Goal: Task Accomplishment & Management: Use online tool/utility

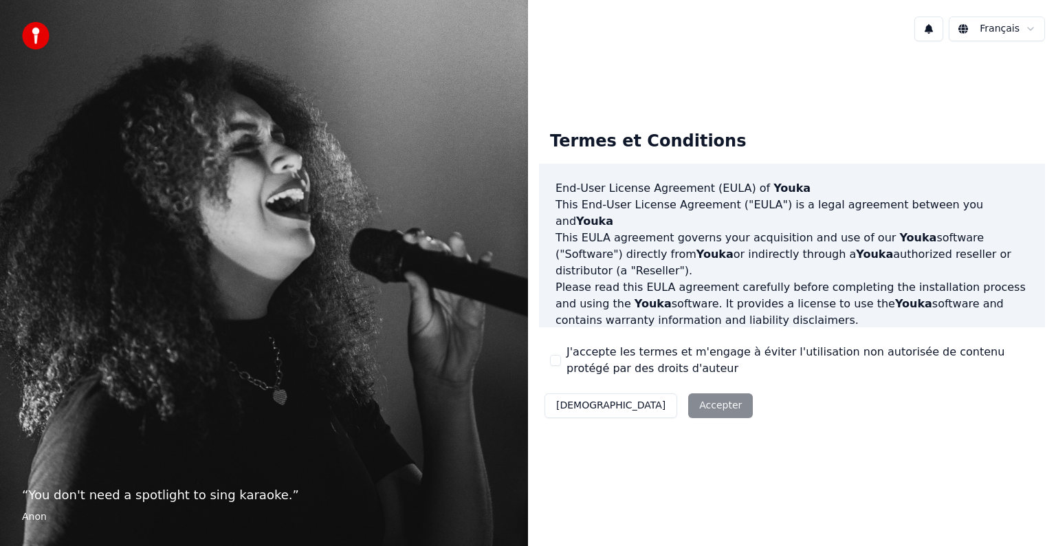
click at [630, 401] on div "Décliner Accepter" at bounding box center [648, 406] width 219 height 36
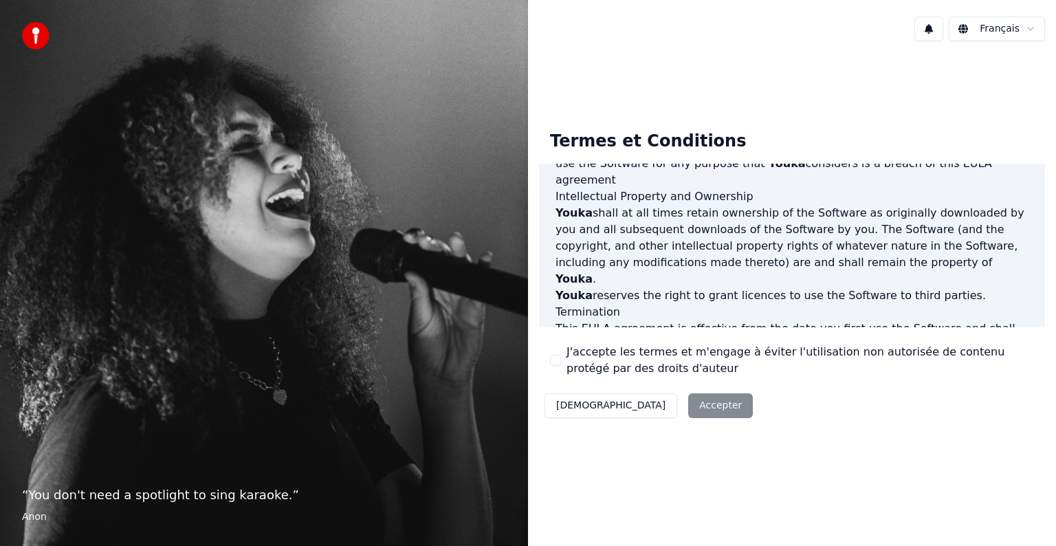
scroll to position [743, 0]
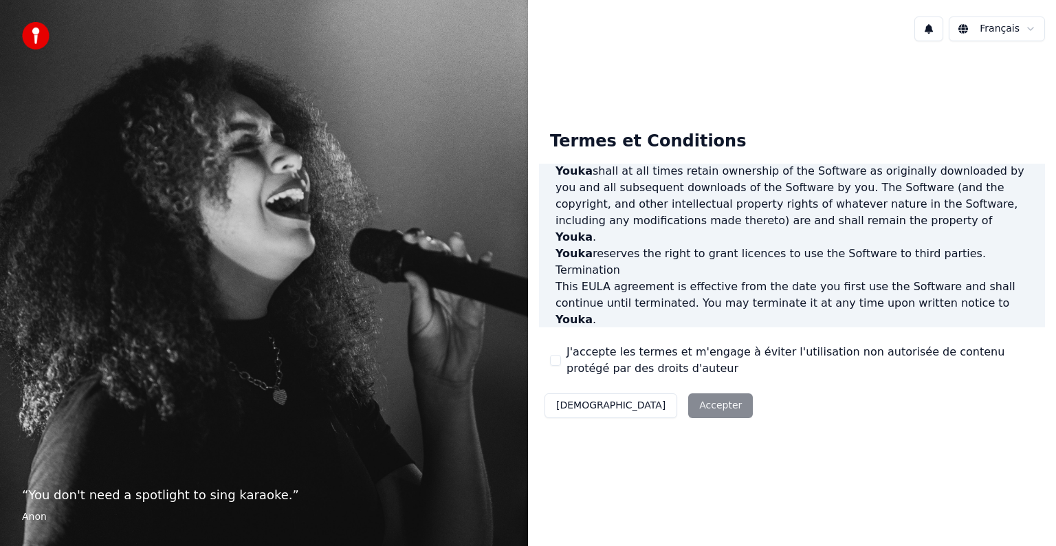
click at [644, 413] on div "Décliner Accepter" at bounding box center [648, 406] width 219 height 36
click at [657, 356] on label "J'accepte les termes et m'engage à éviter l'utilisation non autorisée de conten…" at bounding box center [801, 360] width 468 height 33
click at [561, 356] on button "J'accepte les termes et m'engage à éviter l'utilisation non autorisée de conten…" at bounding box center [555, 360] width 11 height 11
click at [688, 413] on button "Accepter" at bounding box center [720, 405] width 65 height 25
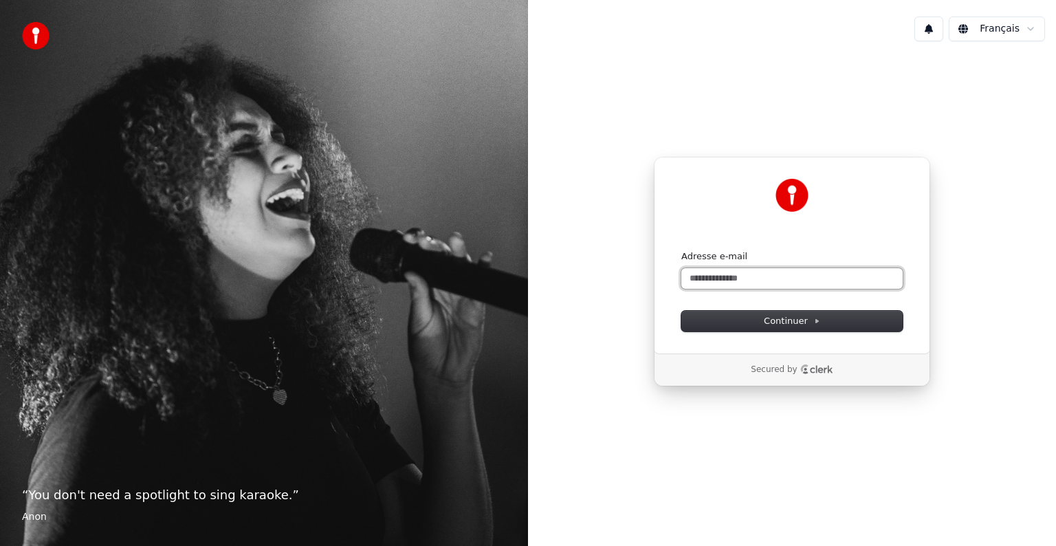
click at [753, 278] on input "Adresse e-mail" at bounding box center [791, 278] width 221 height 21
type input "*"
click at [812, 315] on span "Continuer" at bounding box center [792, 321] width 56 height 12
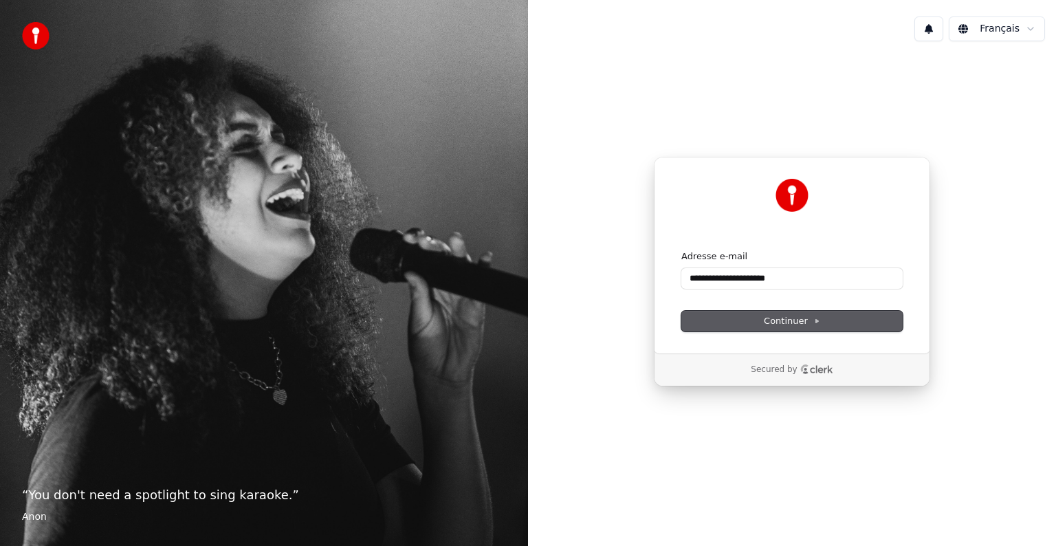
type input "**********"
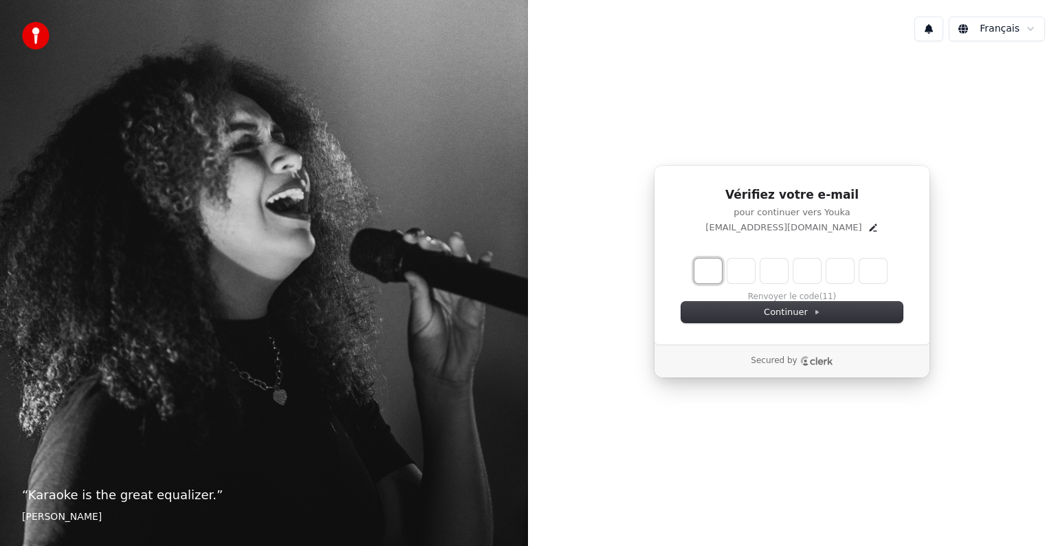
type input "*"
type input "**"
type input "*"
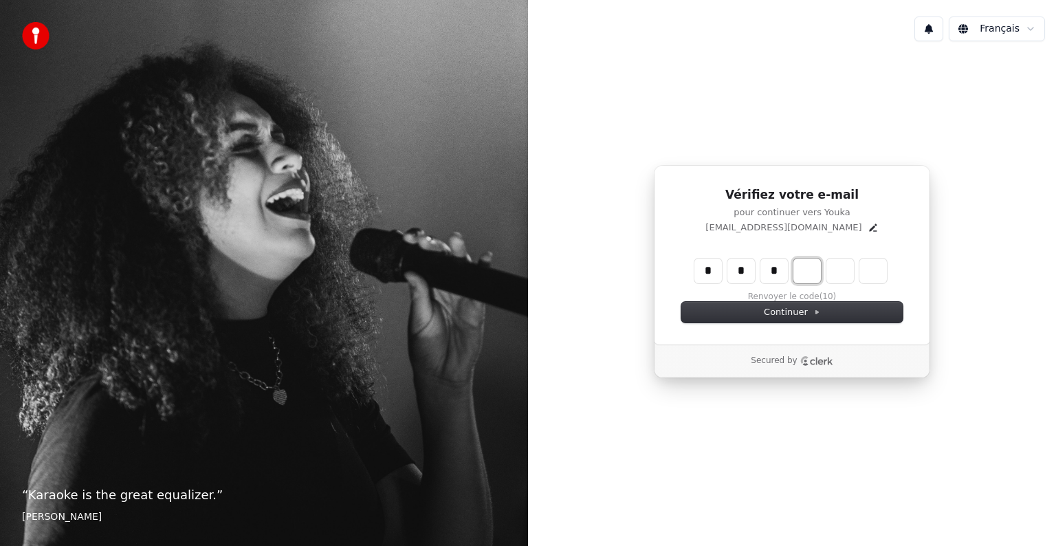
type input "***"
type input "*"
type input "****"
type input "*"
type input "******"
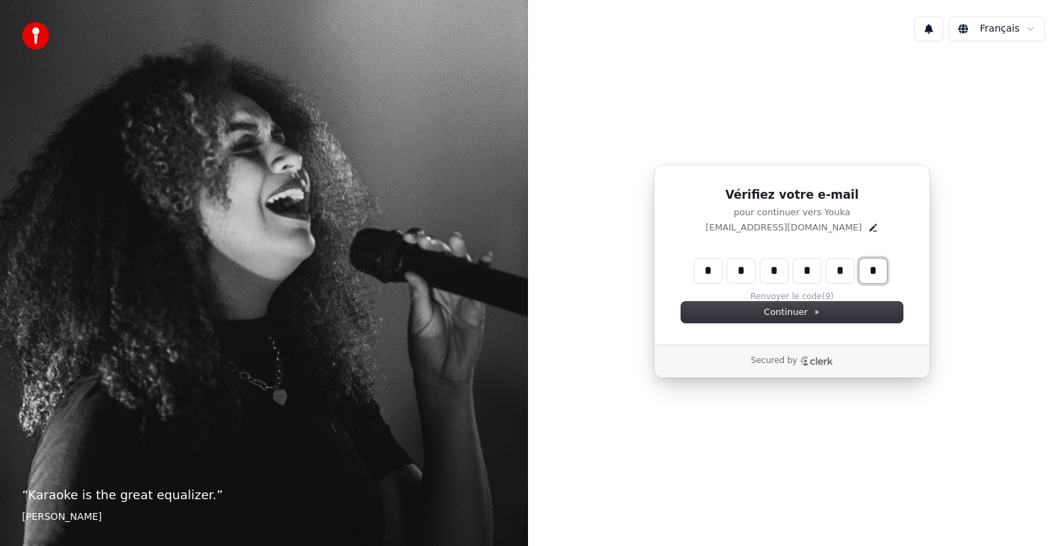
type input "*"
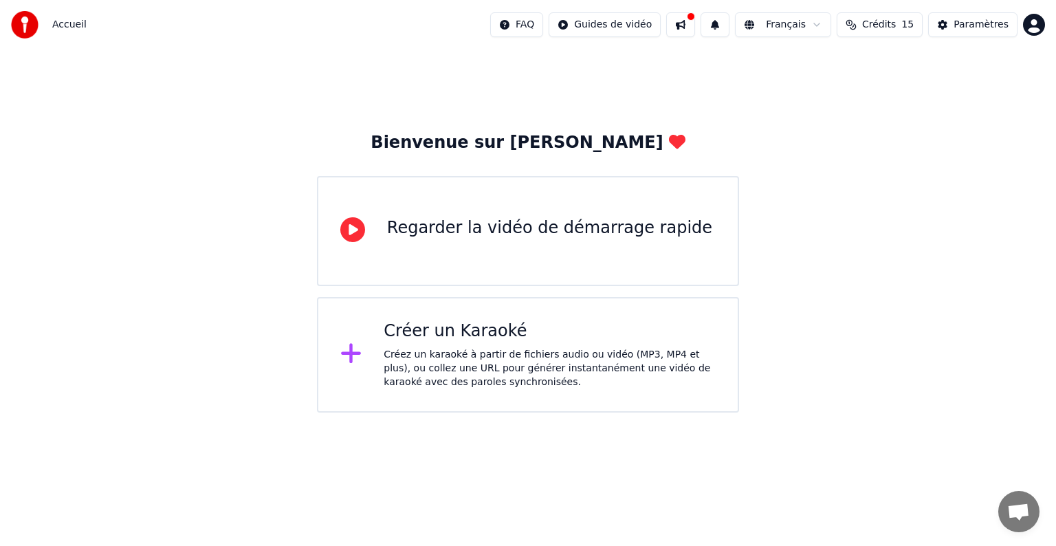
click at [546, 335] on div "Créer un Karaoké" at bounding box center [550, 331] width 332 height 22
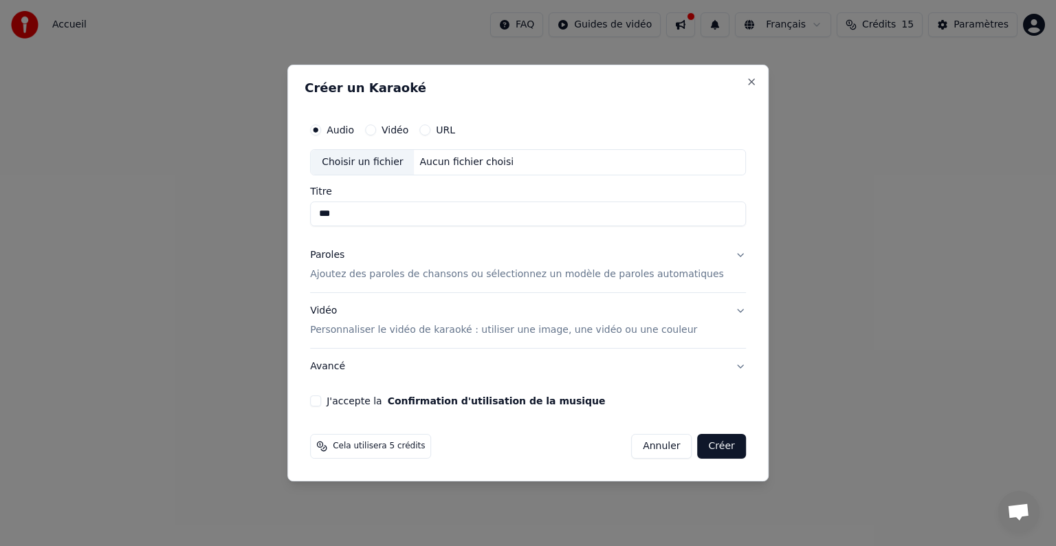
type input "***"
click at [419, 276] on p "Ajoutez des paroles de chansons ou sélectionnez un modèle de paroles automatiqu…" at bounding box center [517, 274] width 414 height 14
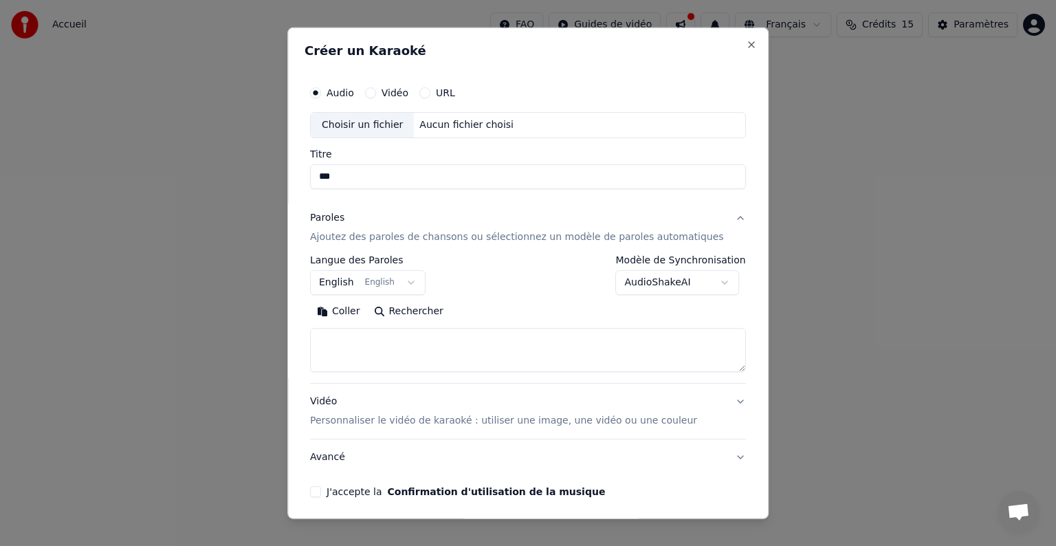
click at [464, 336] on textarea at bounding box center [528, 350] width 436 height 44
paste textarea "**********"
type textarea "**********"
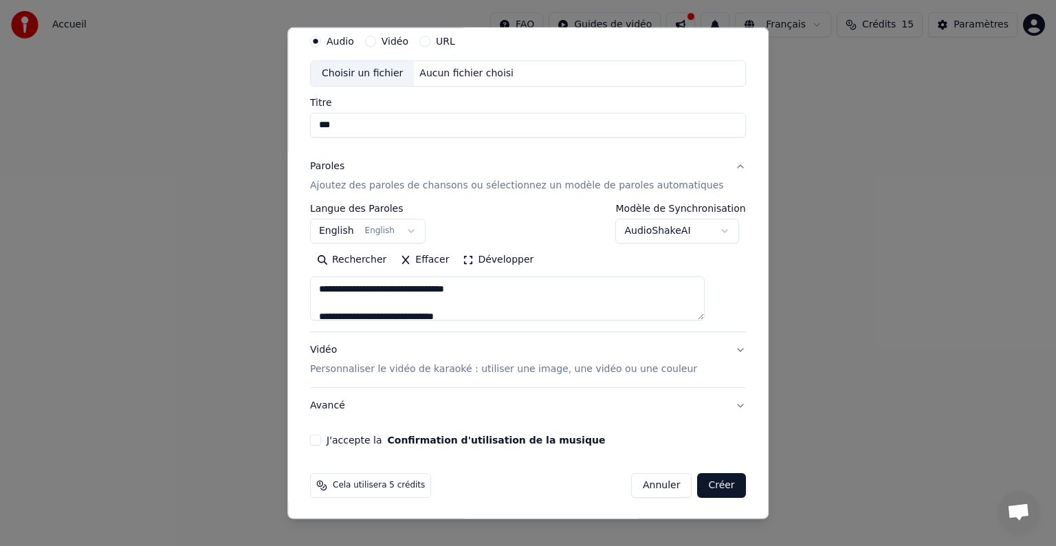
scroll to position [52, 0]
click at [723, 411] on div "**********" at bounding box center [528, 235] width 447 height 429
click at [717, 404] on button "Avancé" at bounding box center [528, 405] width 436 height 36
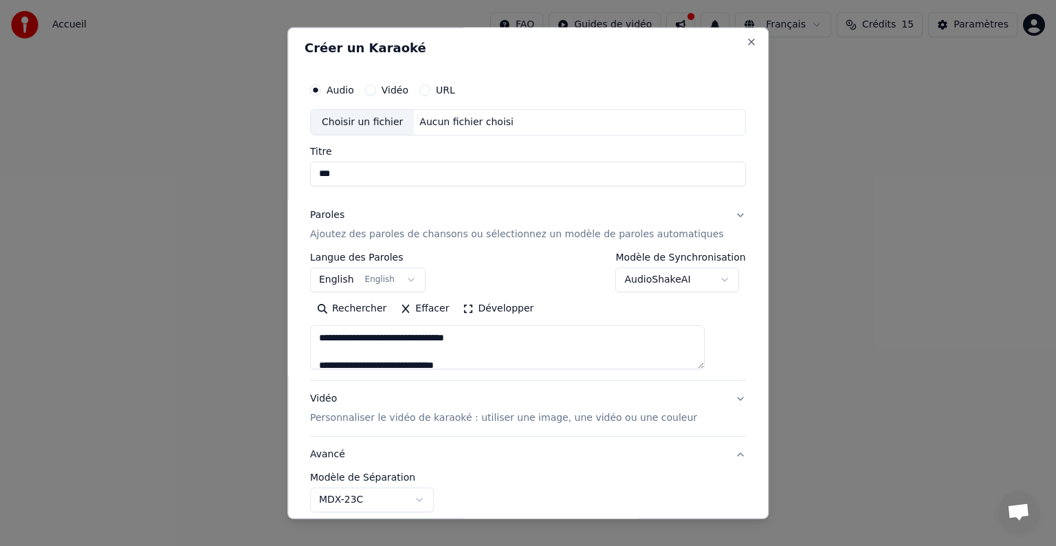
scroll to position [0, 0]
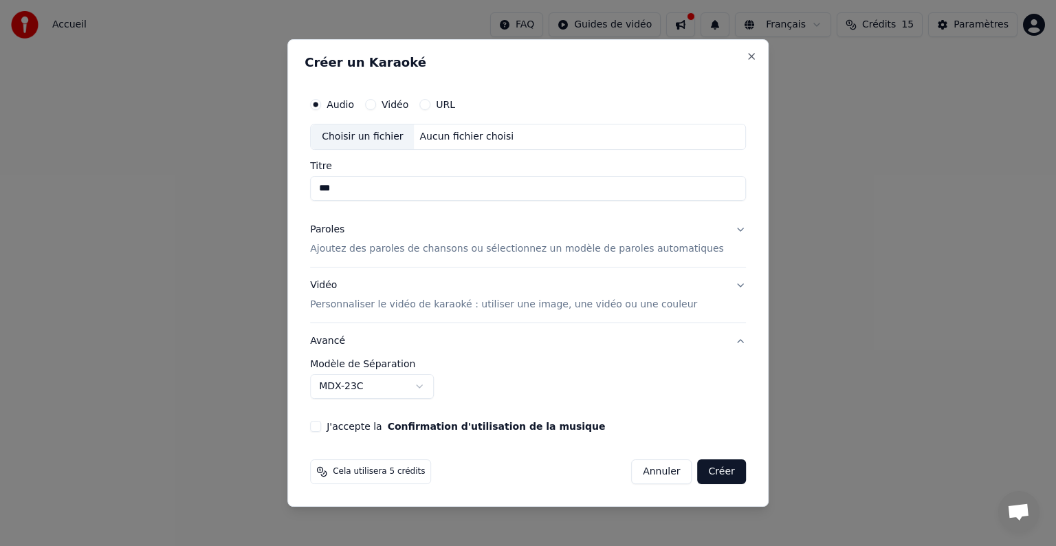
click at [466, 304] on p "Personnaliser le vidéo de karaoké : utiliser une image, une vidéo ou une couleur" at bounding box center [503, 305] width 387 height 14
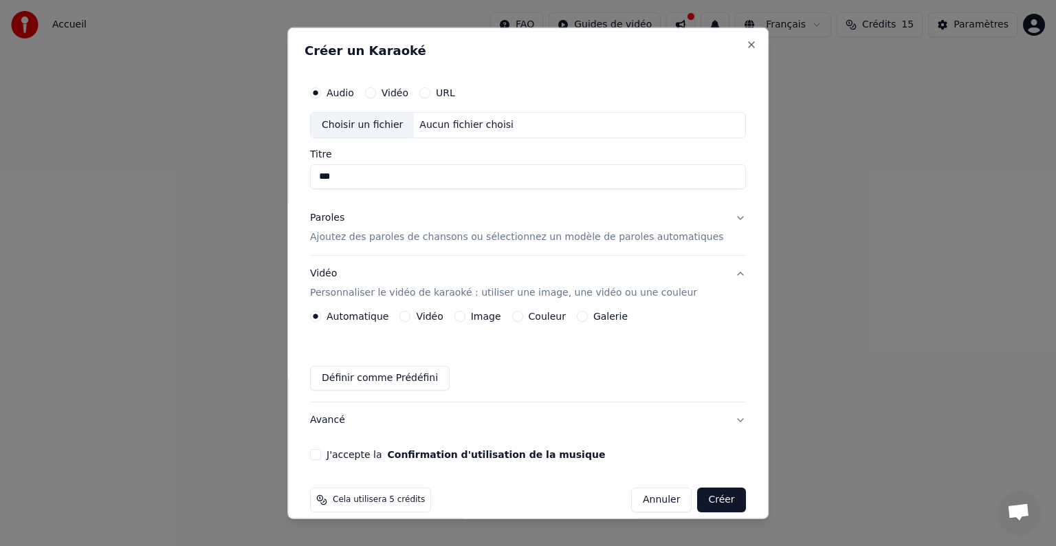
click at [473, 320] on div "Image" at bounding box center [478, 316] width 47 height 11
click at [466, 316] on button "Image" at bounding box center [460, 316] width 11 height 11
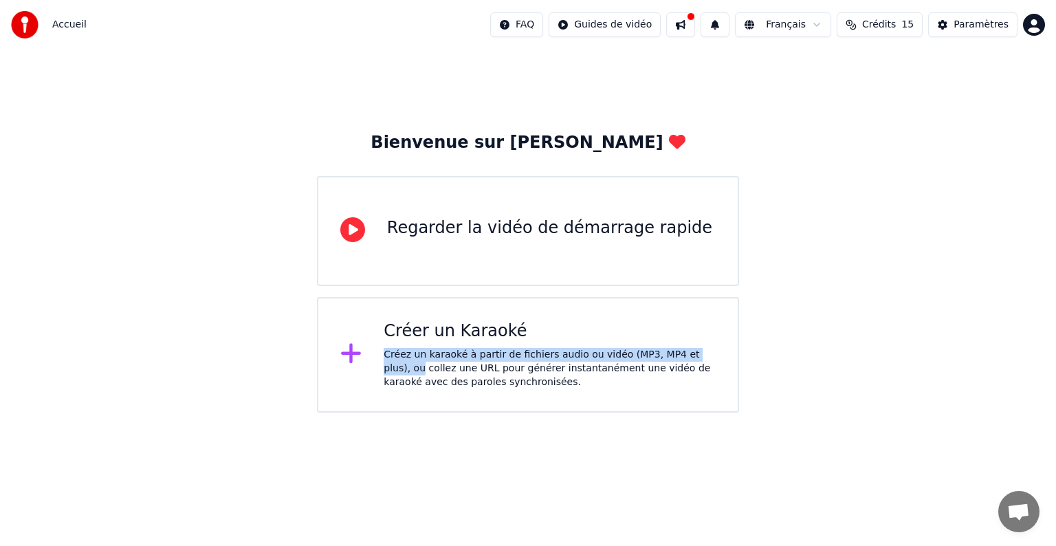
drag, startPoint x: 754, startPoint y: 342, endPoint x: 751, endPoint y: 356, distance: 13.4
click at [512, 346] on div "Créer un Karaoké Créez un karaoké à partir de fichiers audio ou vidéo (MP3, MP4…" at bounding box center [550, 354] width 332 height 69
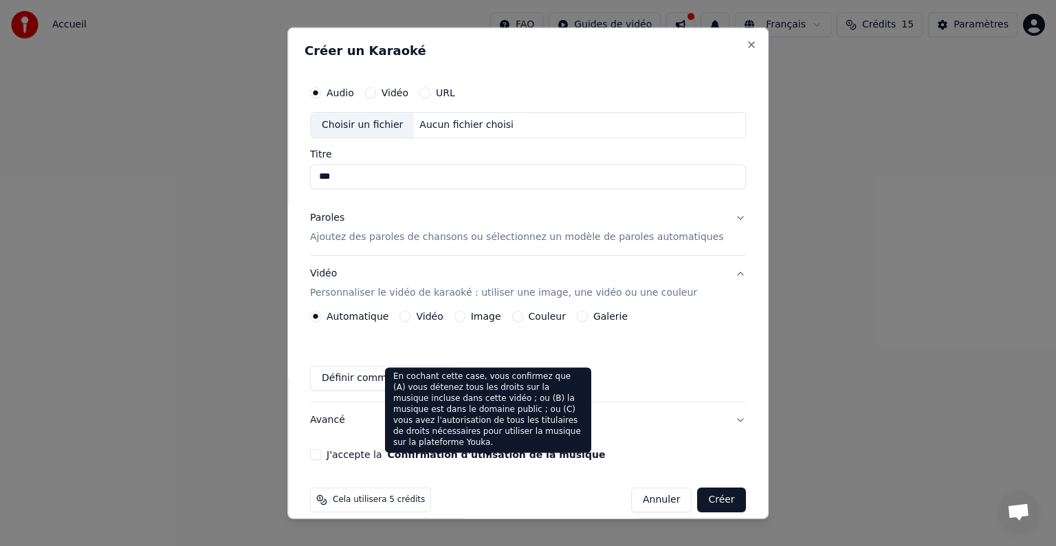
type input "***"
click at [465, 452] on button "Confirmation d'utilisation de la musique" at bounding box center [497, 455] width 218 height 10
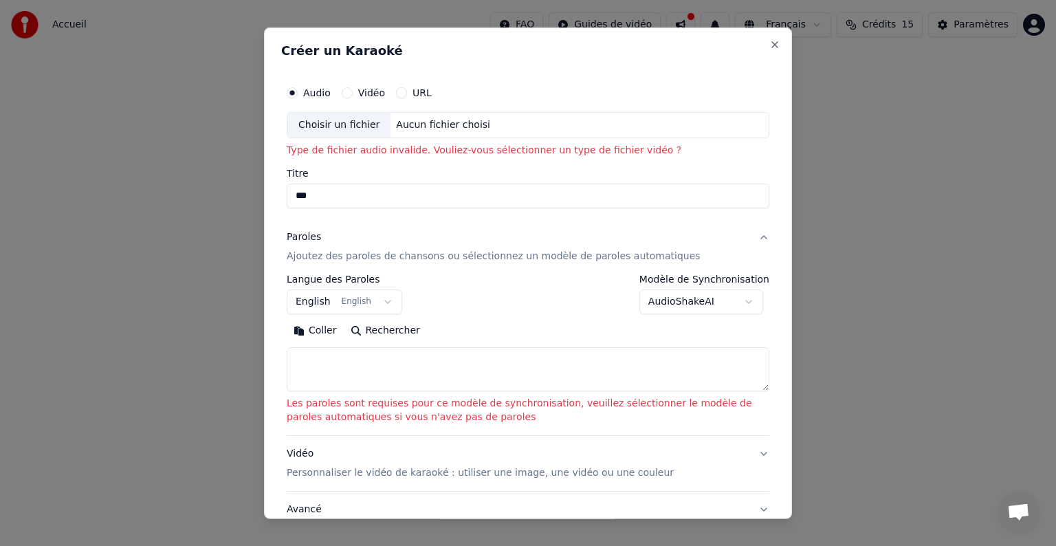
click at [357, 357] on textarea at bounding box center [528, 369] width 483 height 44
paste textarea "**********"
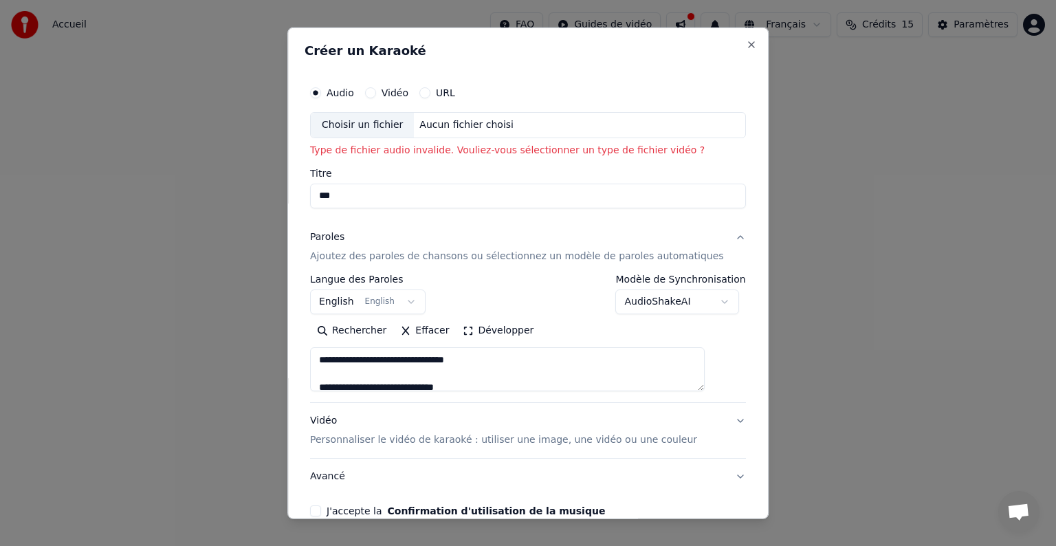
scroll to position [704, 0]
type textarea "**********"
click at [413, 305] on button "English English" at bounding box center [368, 302] width 116 height 25
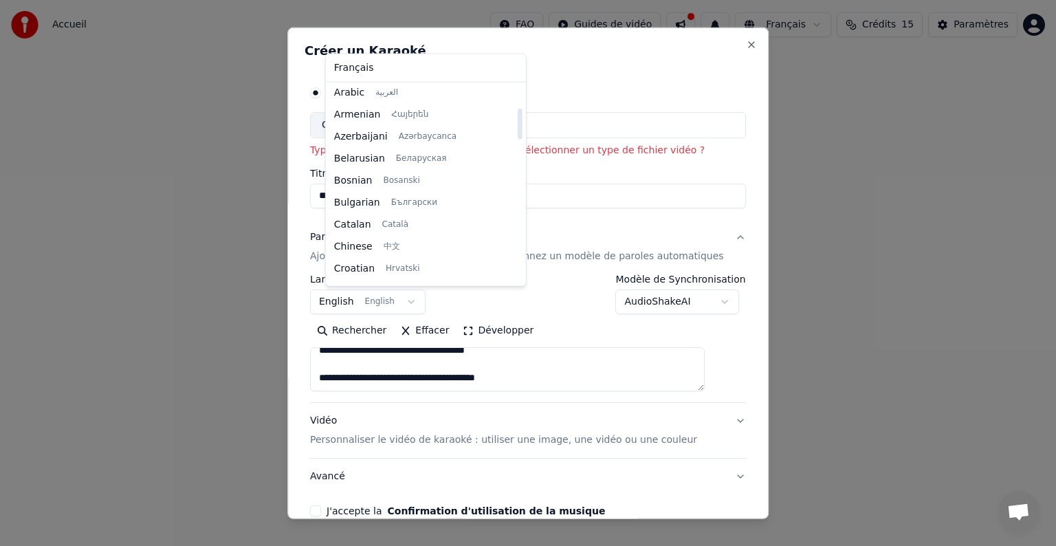
scroll to position [0, 0]
drag, startPoint x: 476, startPoint y: 121, endPoint x: 521, endPoint y: 54, distance: 81.2
click at [521, 86] on div at bounding box center [520, 101] width 5 height 31
select select "**"
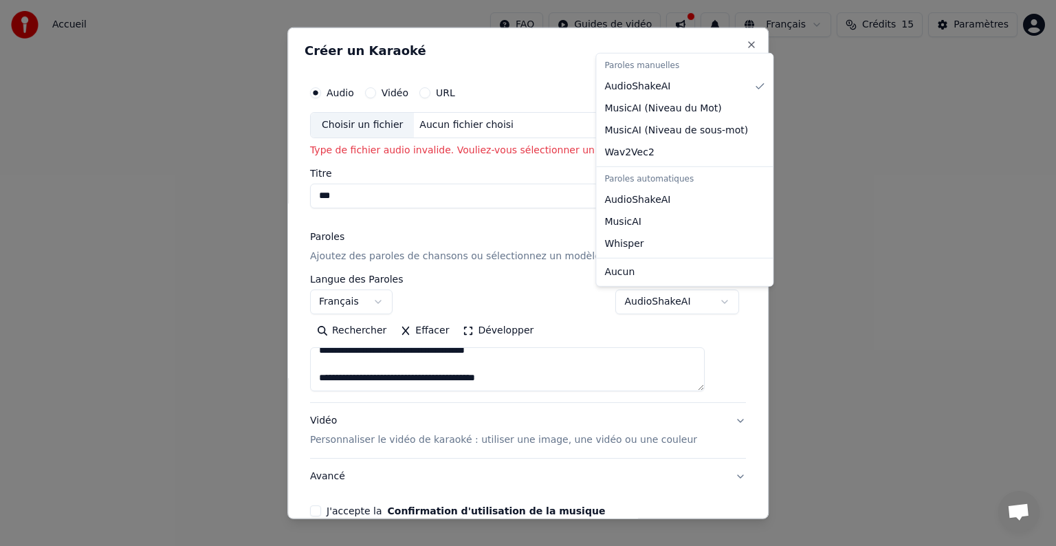
click at [666, 309] on body "**********" at bounding box center [528, 206] width 1056 height 413
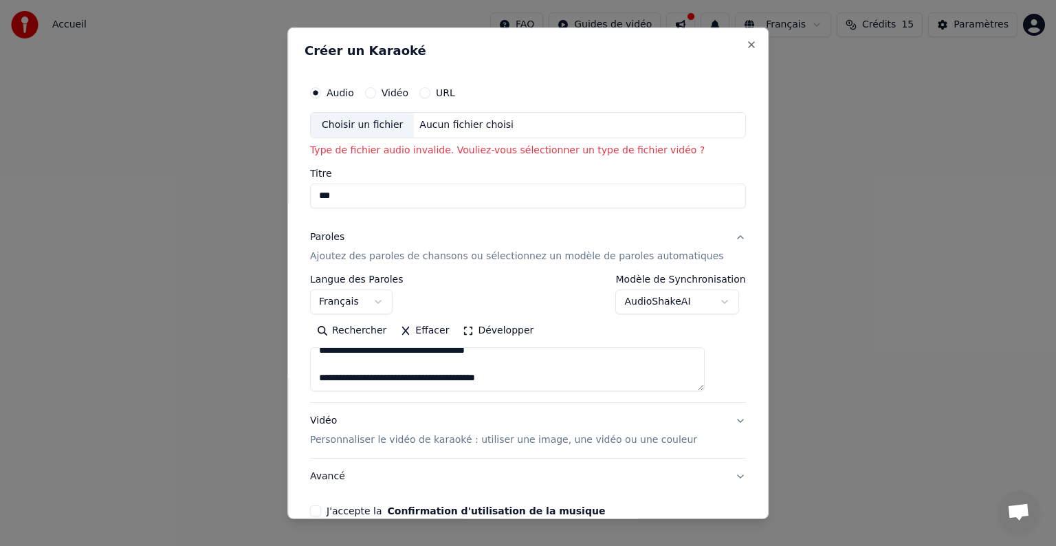
click at [666, 309] on body "**********" at bounding box center [528, 206] width 1056 height 413
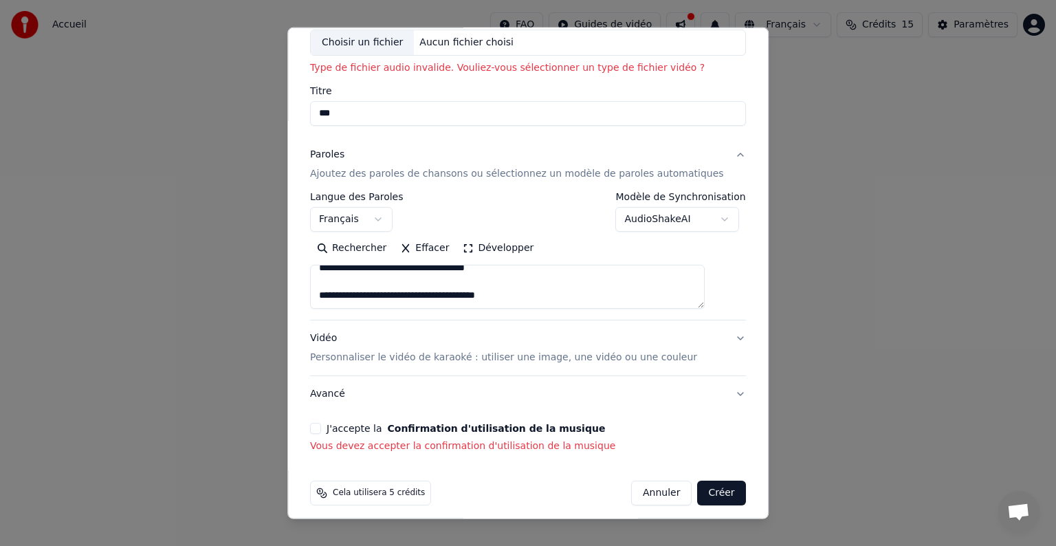
scroll to position [91, 0]
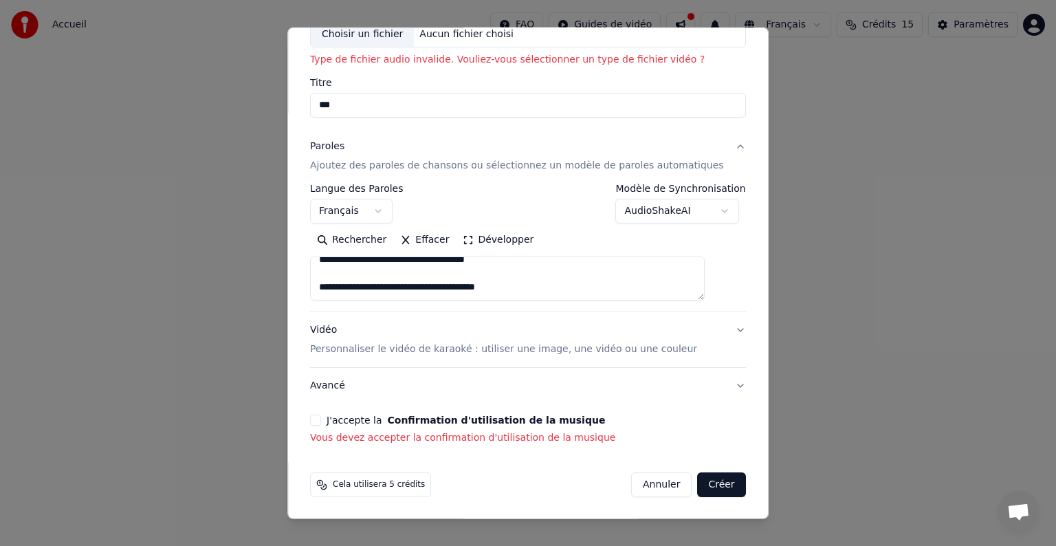
click at [704, 478] on button "Créer" at bounding box center [722, 484] width 48 height 25
click at [321, 418] on button "J'accepte la Confirmation d'utilisation de la musique" at bounding box center [315, 420] width 11 height 11
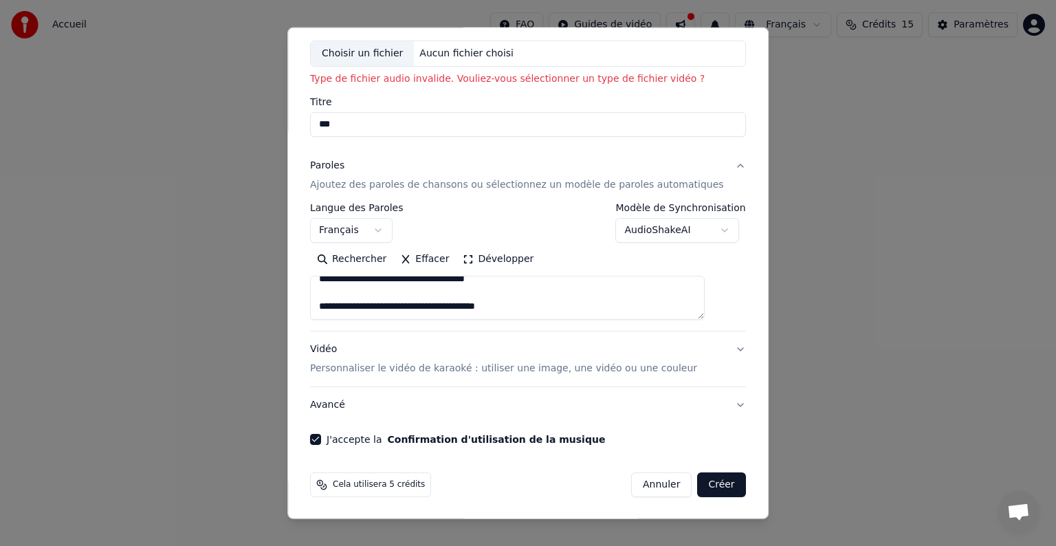
click at [704, 482] on button "Créer" at bounding box center [722, 484] width 48 height 25
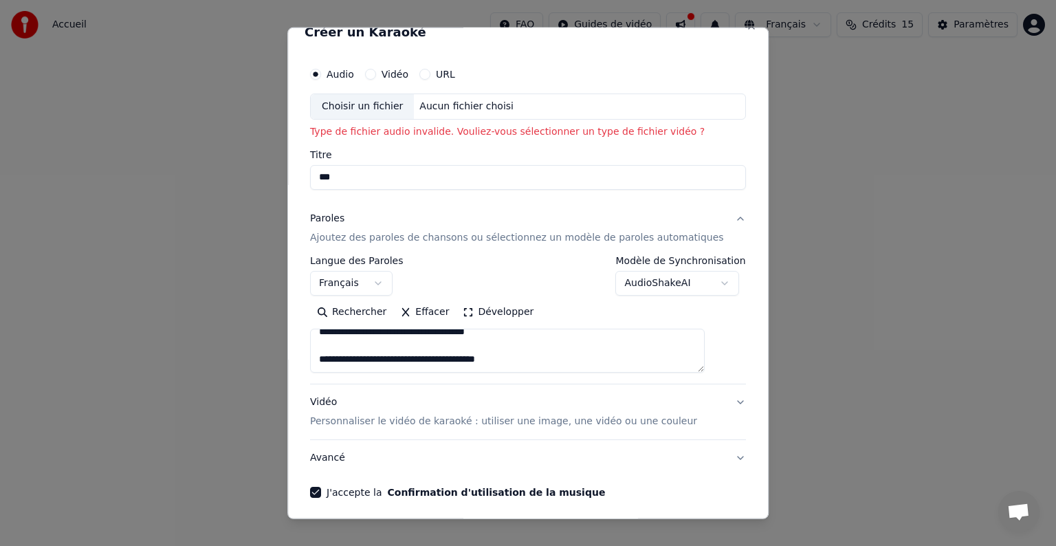
scroll to position [0, 0]
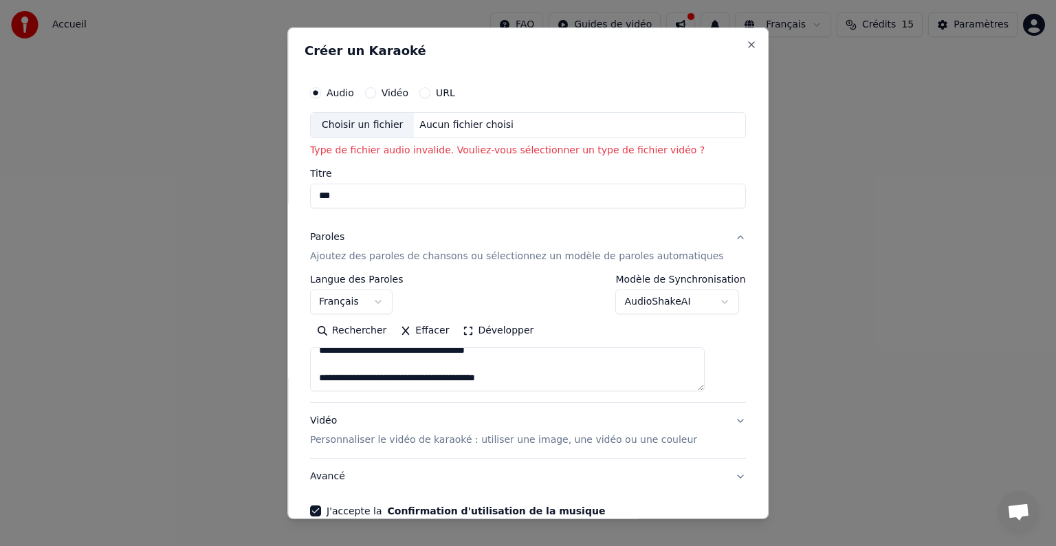
click at [365, 120] on div "Choisir un fichier" at bounding box center [362, 125] width 103 height 25
click at [479, 129] on div "Aucun fichier choisi" at bounding box center [467, 125] width 105 height 14
click at [445, 96] on div "URL" at bounding box center [437, 92] width 36 height 11
click at [430, 92] on button "URL" at bounding box center [424, 92] width 11 height 11
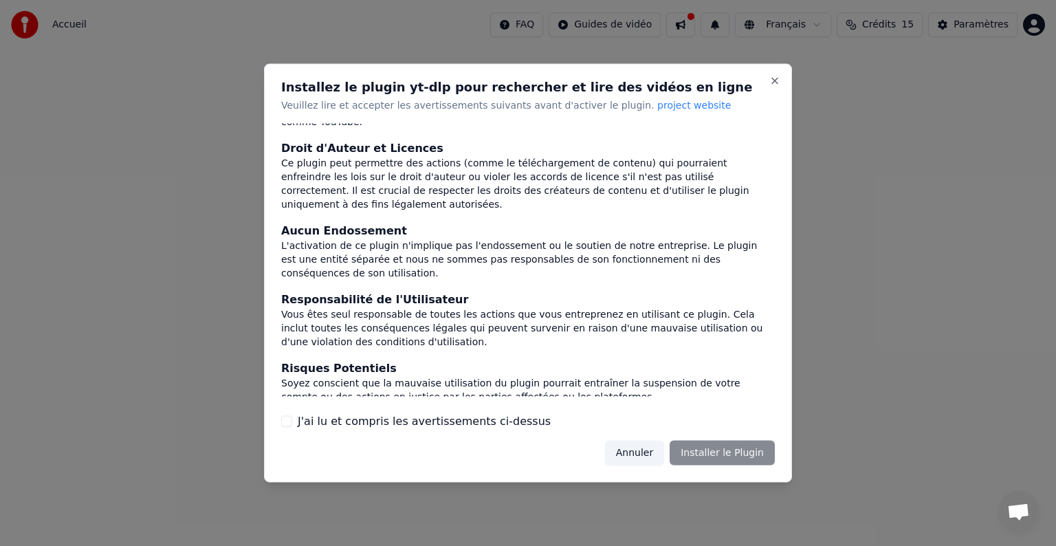
scroll to position [74, 0]
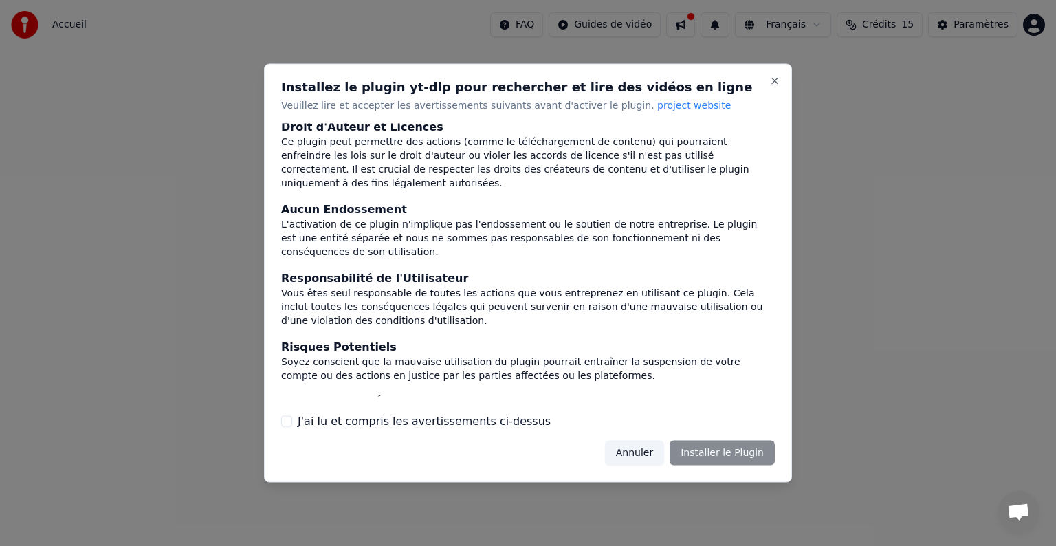
click at [712, 449] on div "Annuler Installer le Plugin" at bounding box center [690, 452] width 170 height 25
click at [466, 411] on div "Conformité Légale Assurez-vous que votre utilisation de ce plugin est en pleine…" at bounding box center [528, 276] width 494 height 306
click at [433, 419] on label "J'ai lu et compris les avertissements ci-dessus" at bounding box center [424, 421] width 253 height 17
click at [292, 419] on button "J'ai lu et compris les avertissements ci-dessus" at bounding box center [286, 420] width 11 height 11
click at [710, 446] on button "Installer le Plugin" at bounding box center [722, 452] width 105 height 25
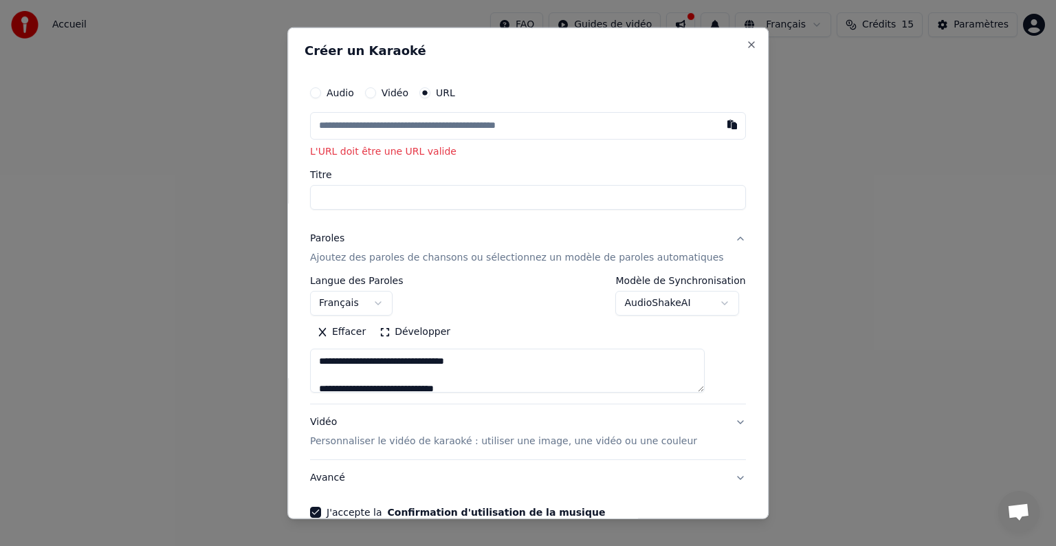
paste input "**********"
type input "**********"
click at [732, 173] on div "**********" at bounding box center [527, 274] width 481 height 492
type input "**********"
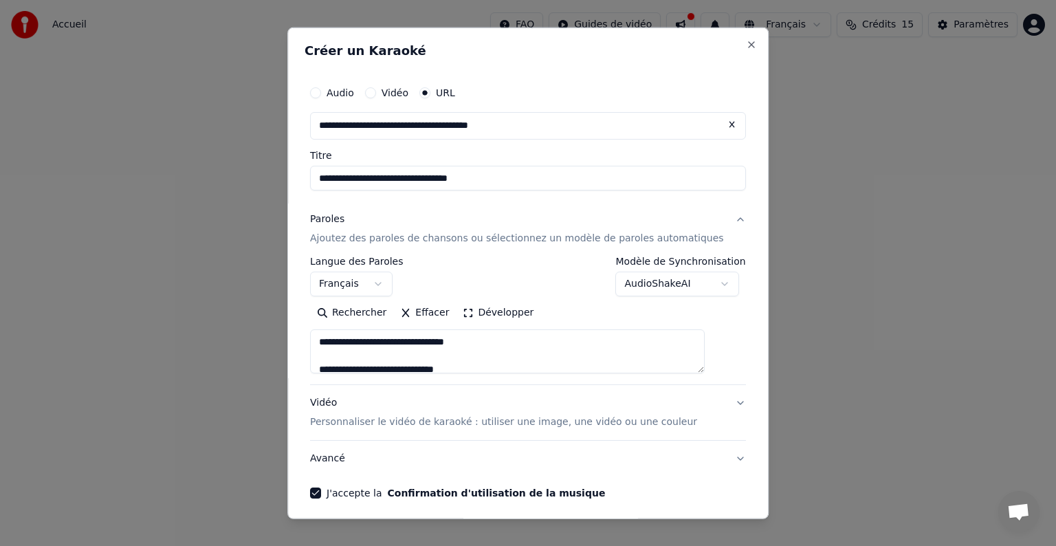
type input "**********"
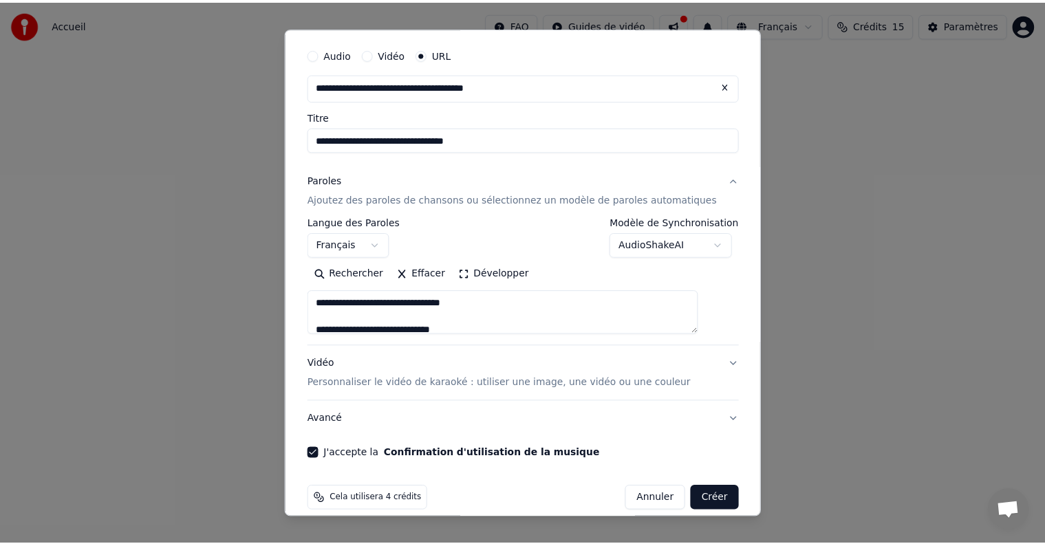
scroll to position [54, 0]
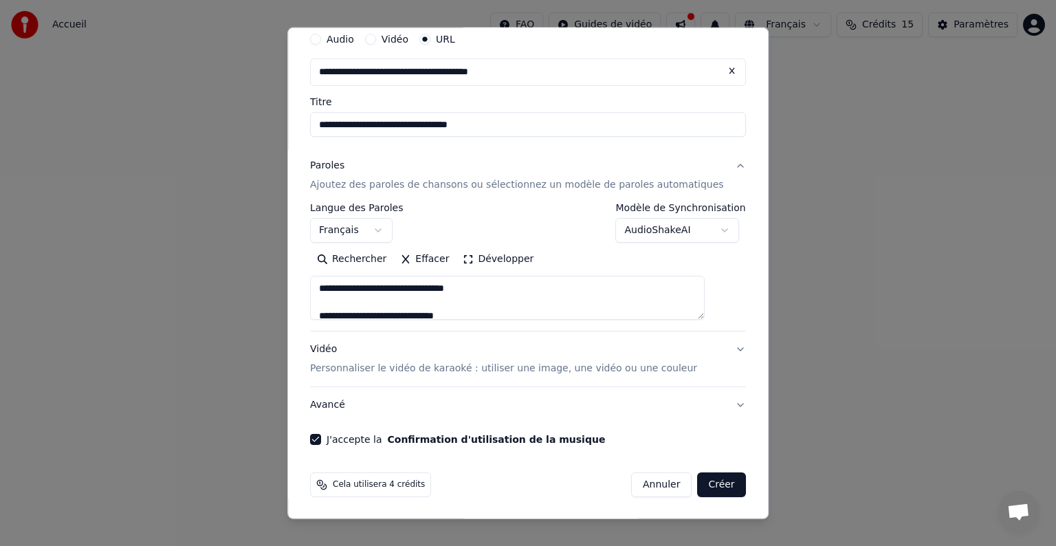
click at [701, 470] on div "Cela utilisera 4 crédits Annuler Créer" at bounding box center [528, 485] width 447 height 36
click at [699, 481] on button "Créer" at bounding box center [722, 484] width 48 height 25
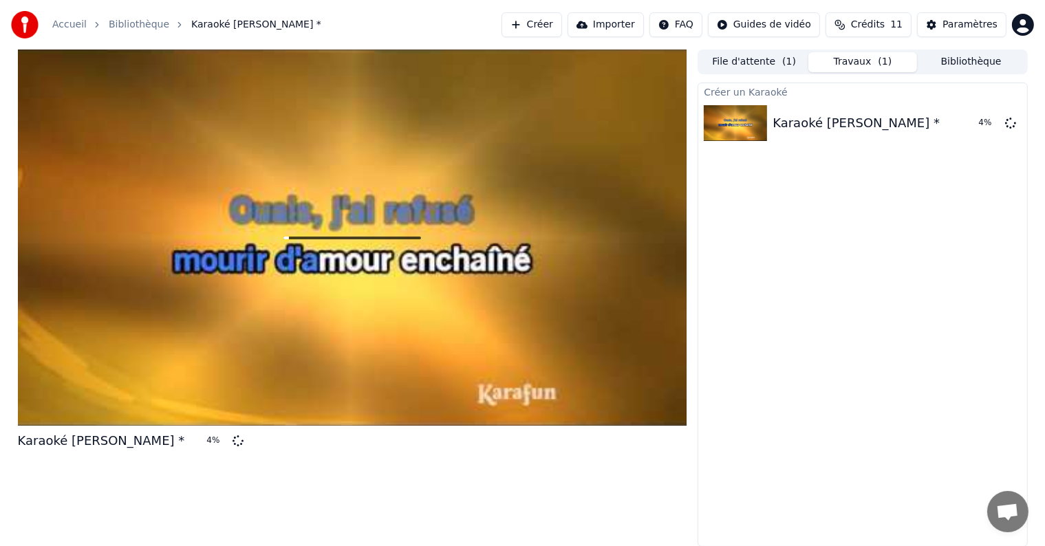
click at [771, 275] on div "Créer un Karaoké Karaoké [PERSON_NAME] * 4 %" at bounding box center [861, 315] width 329 height 464
click at [312, 209] on div at bounding box center [352, 238] width 669 height 376
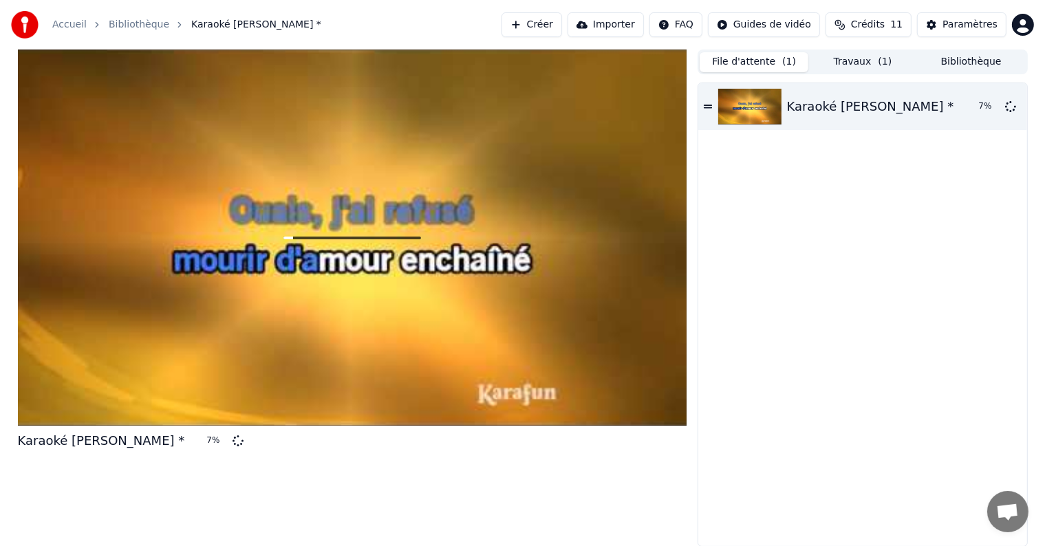
click at [770, 69] on button "File d'attente ( 1 )" at bounding box center [753, 62] width 109 height 20
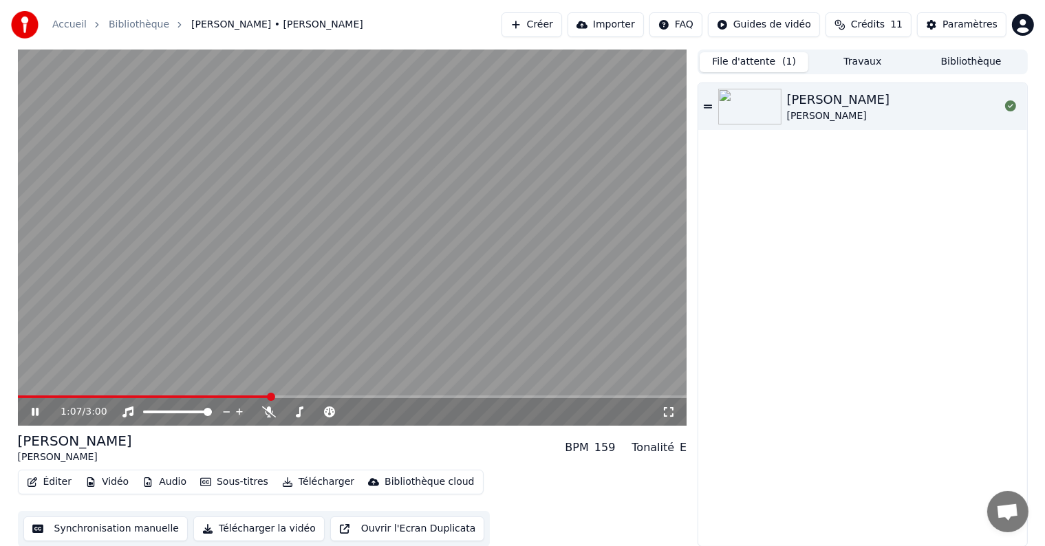
click at [30, 415] on icon at bounding box center [45, 411] width 32 height 11
click at [553, 25] on button "Créer" at bounding box center [531, 24] width 61 height 25
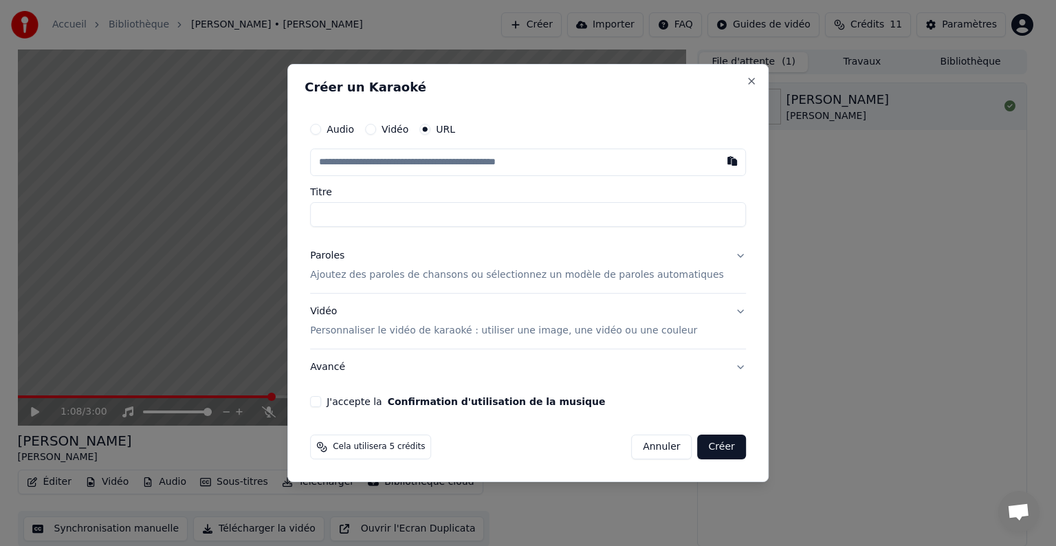
paste input "**********"
type input "**********"
click at [389, 210] on input "Titre" at bounding box center [528, 214] width 436 height 25
type input "**********"
click at [502, 214] on input "**********" at bounding box center [528, 214] width 436 height 25
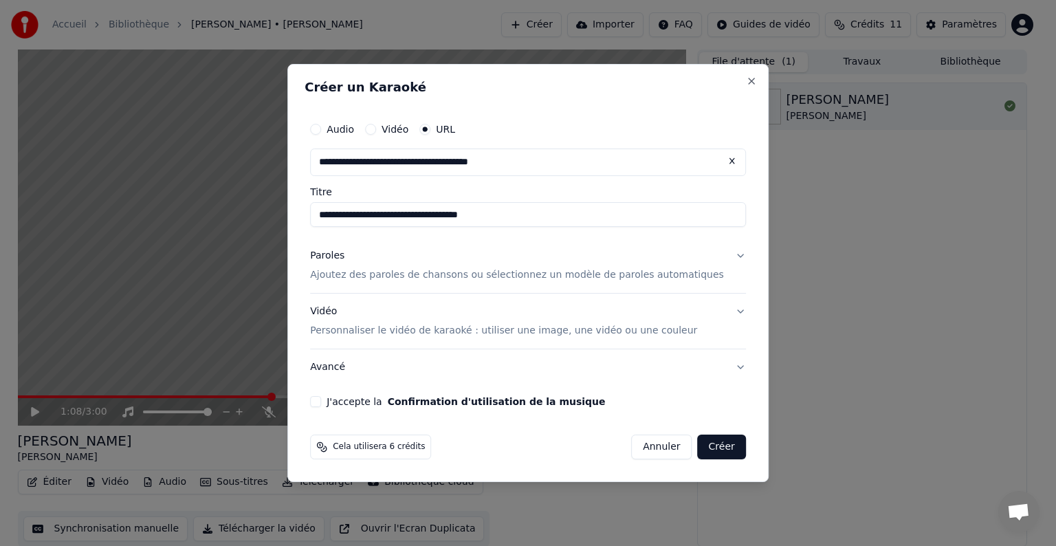
click at [499, 215] on input "**********" at bounding box center [528, 214] width 436 height 25
click at [420, 215] on input "**********" at bounding box center [528, 214] width 436 height 25
type input "**********"
click at [457, 281] on p "Ajoutez des paroles de chansons ou sélectionnez un modèle de paroles automatiqu…" at bounding box center [517, 275] width 414 height 14
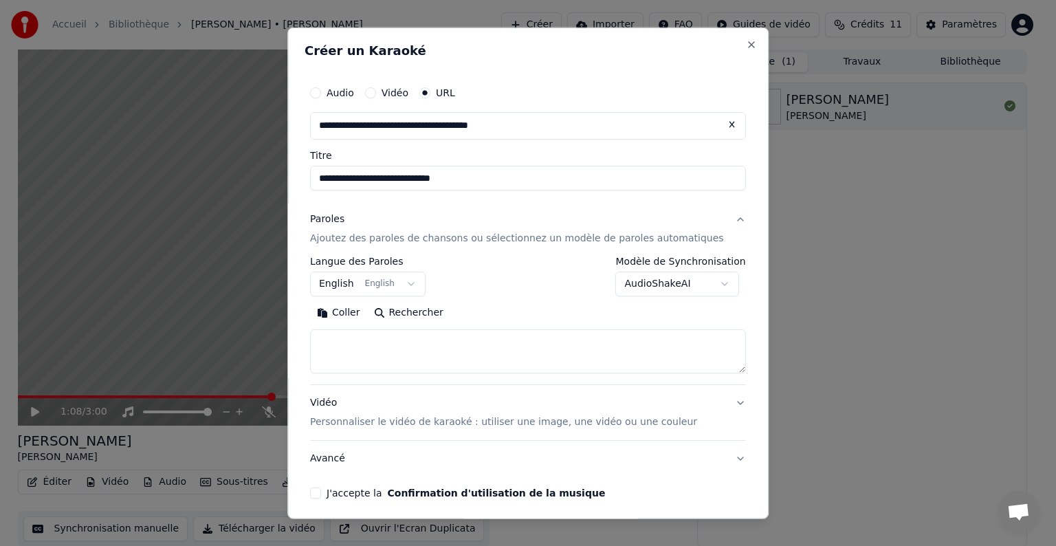
click at [415, 337] on textarea at bounding box center [528, 351] width 436 height 44
paste textarea "**********"
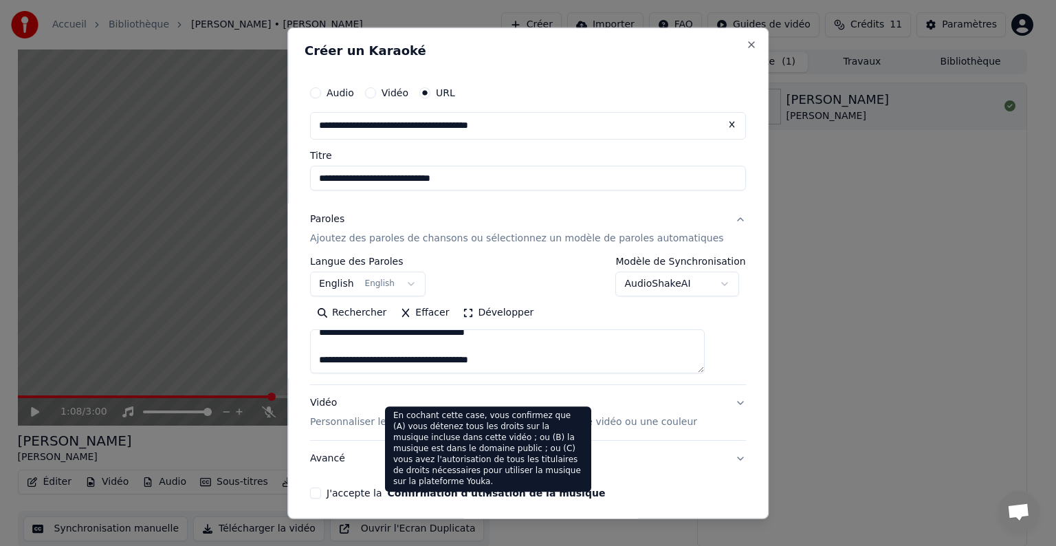
type textarea "**********"
click at [441, 492] on button "Confirmation d'utilisation de la musique" at bounding box center [497, 493] width 218 height 10
select select "**"
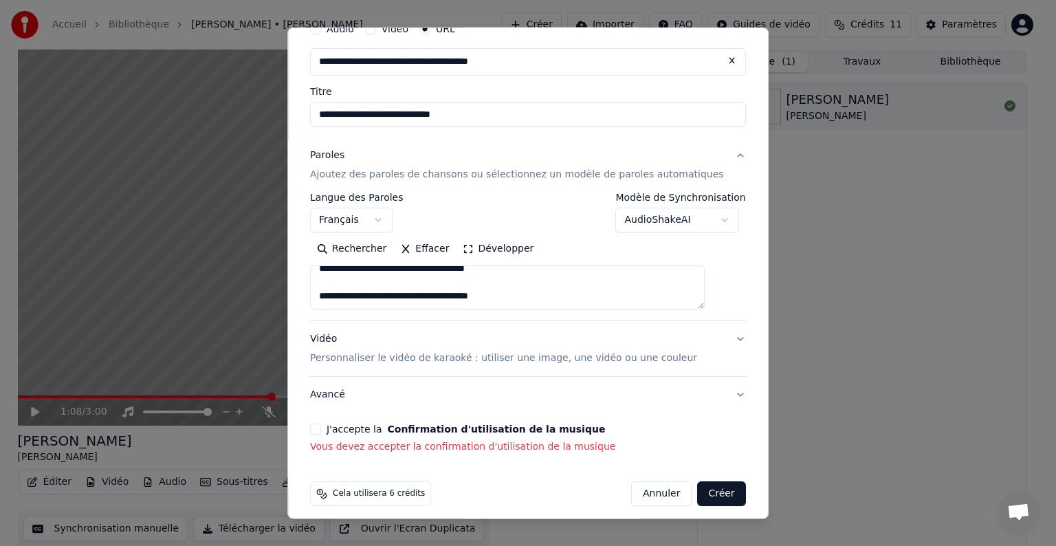
scroll to position [73, 0]
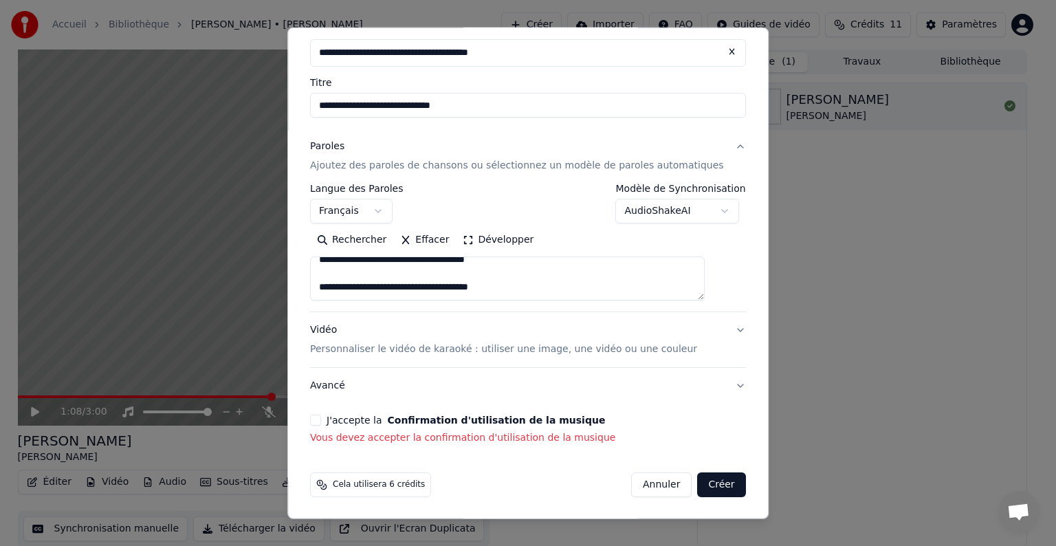
click at [616, 429] on div "J'accepte la Confirmation d'utilisation de la musique Vous devez accepter la co…" at bounding box center [528, 430] width 436 height 30
click at [325, 426] on div "J'accepte la Confirmation d'utilisation de la musique Vous devez accepter la co…" at bounding box center [528, 430] width 436 height 30
click at [321, 419] on button "J'accepte la Confirmation d'utilisation de la musique" at bounding box center [315, 420] width 11 height 11
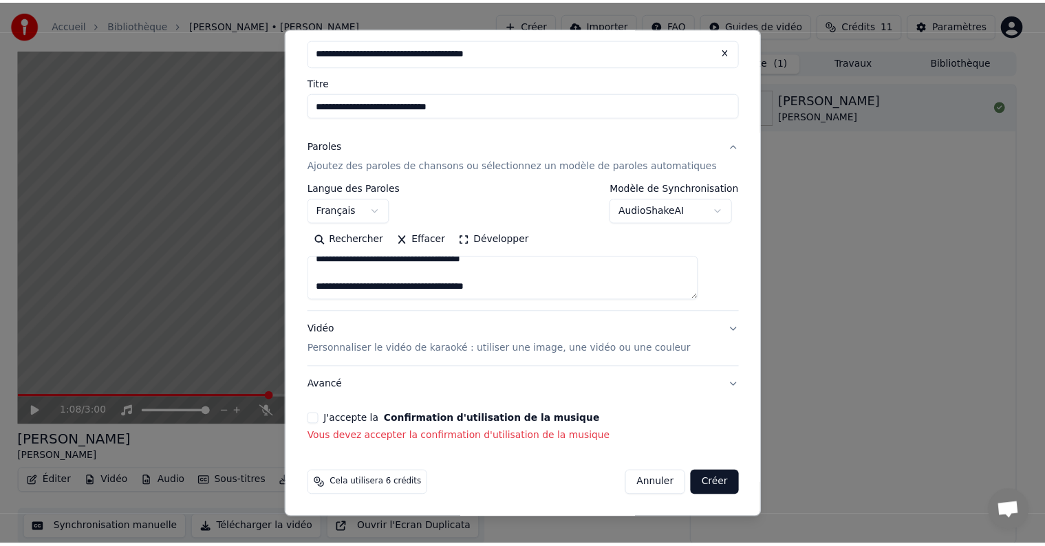
scroll to position [54, 0]
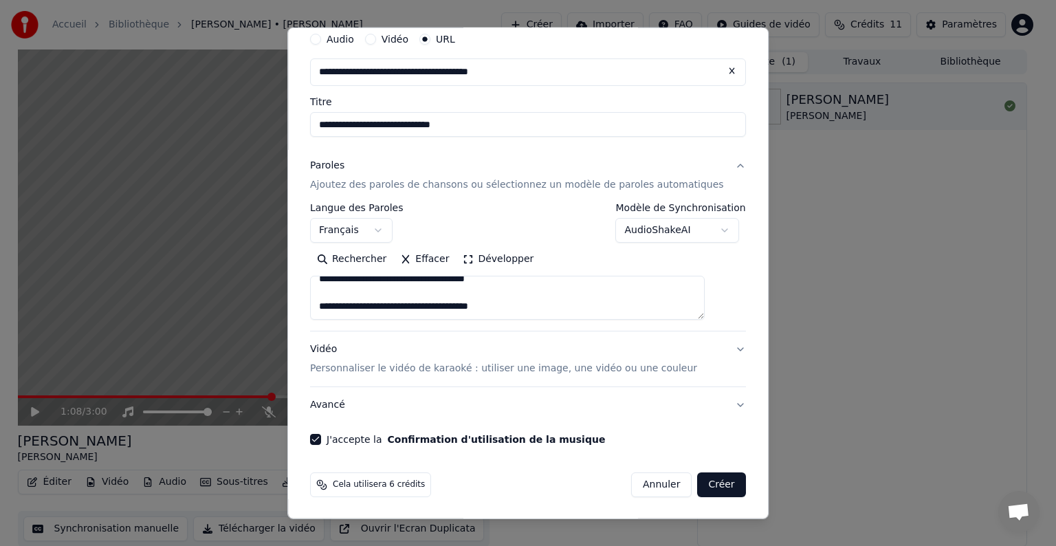
click at [698, 479] on button "Créer" at bounding box center [722, 484] width 48 height 25
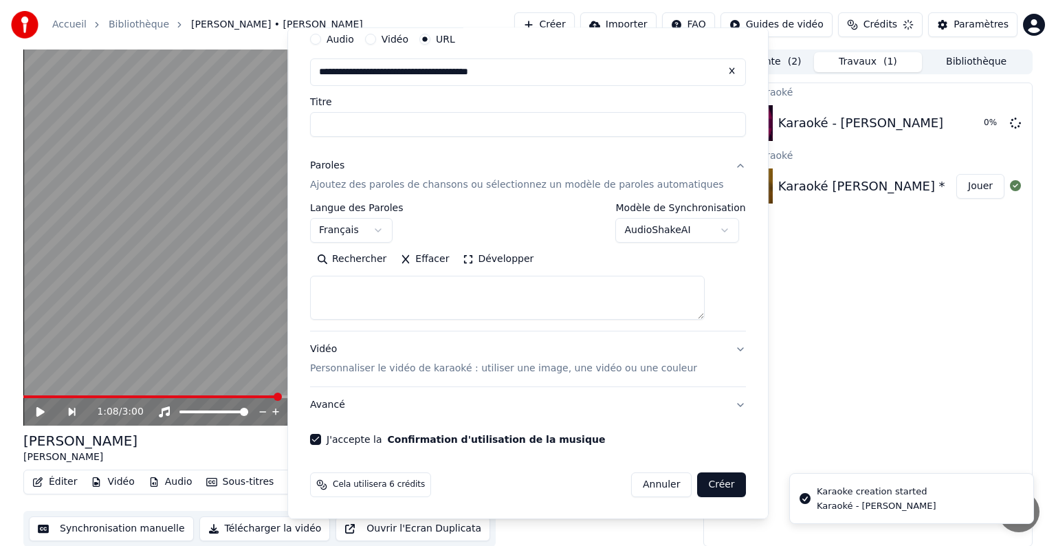
select select
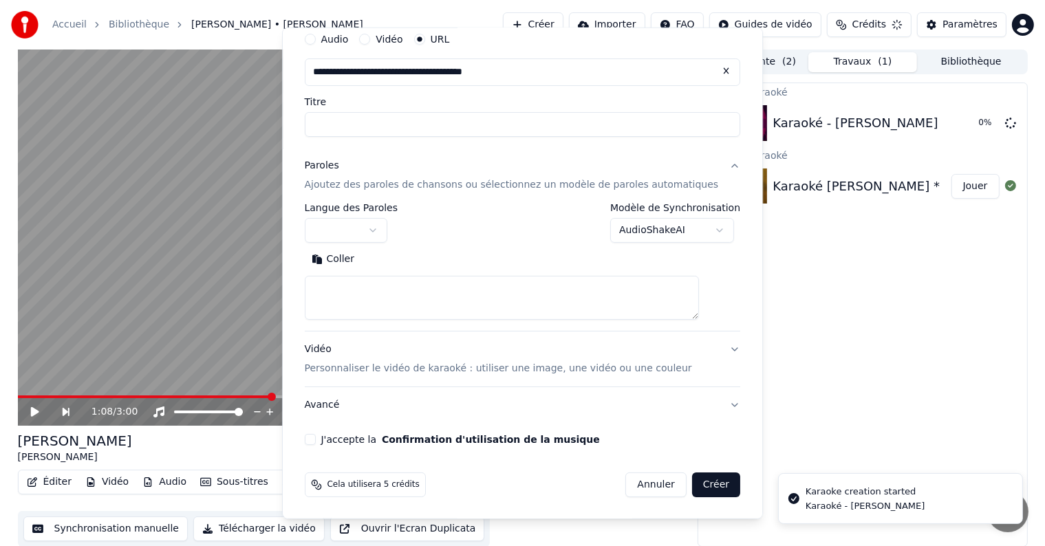
scroll to position [0, 0]
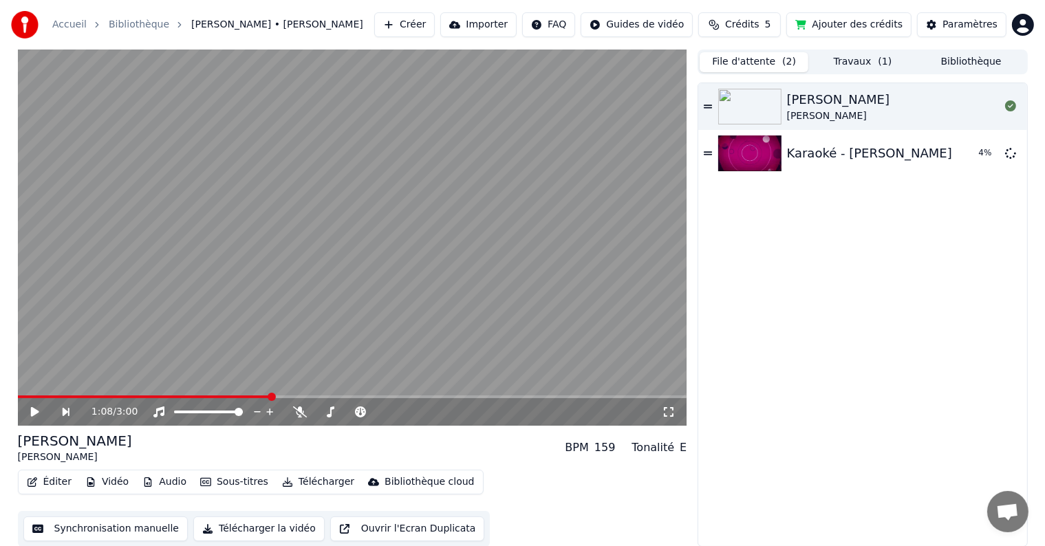
click at [741, 65] on button "File d'attente ( 2 )" at bounding box center [753, 62] width 109 height 20
click at [771, 18] on span "5" at bounding box center [768, 25] width 6 height 14
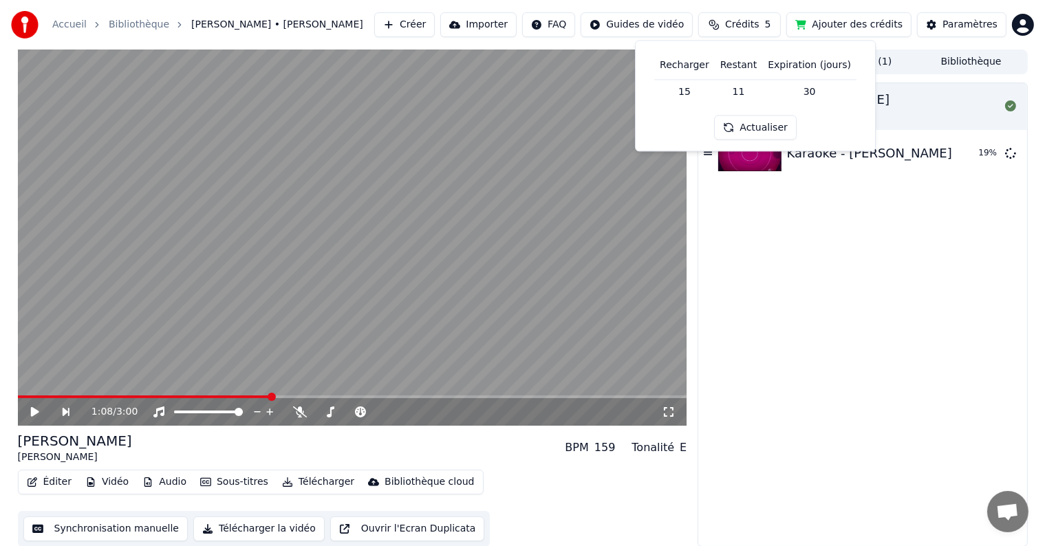
click at [815, 196] on div "[PERSON_NAME] Karaoké - [PERSON_NAME] - Guy 19 %" at bounding box center [862, 314] width 328 height 463
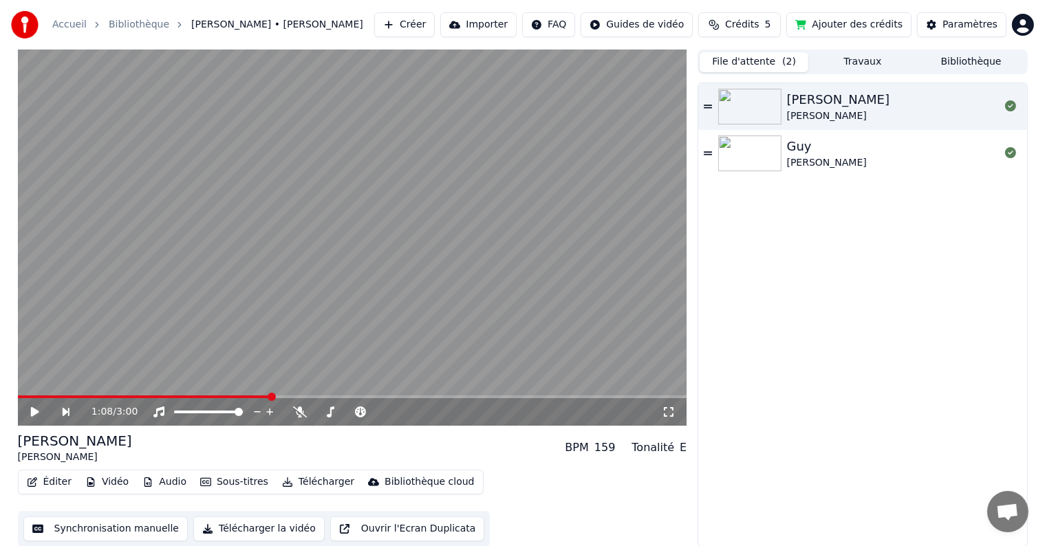
click at [750, 144] on img at bounding box center [749, 153] width 63 height 36
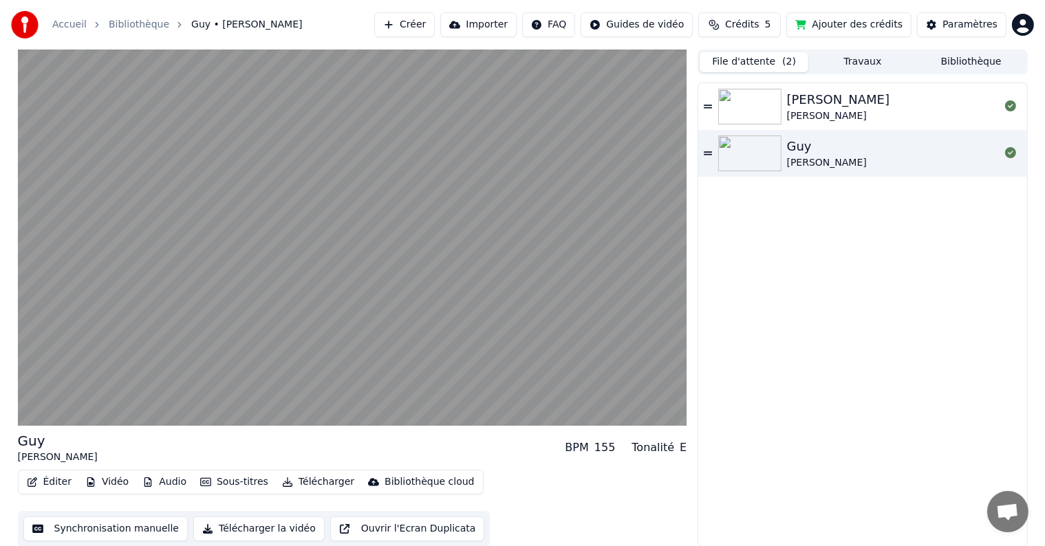
click at [750, 144] on img at bounding box center [749, 153] width 63 height 36
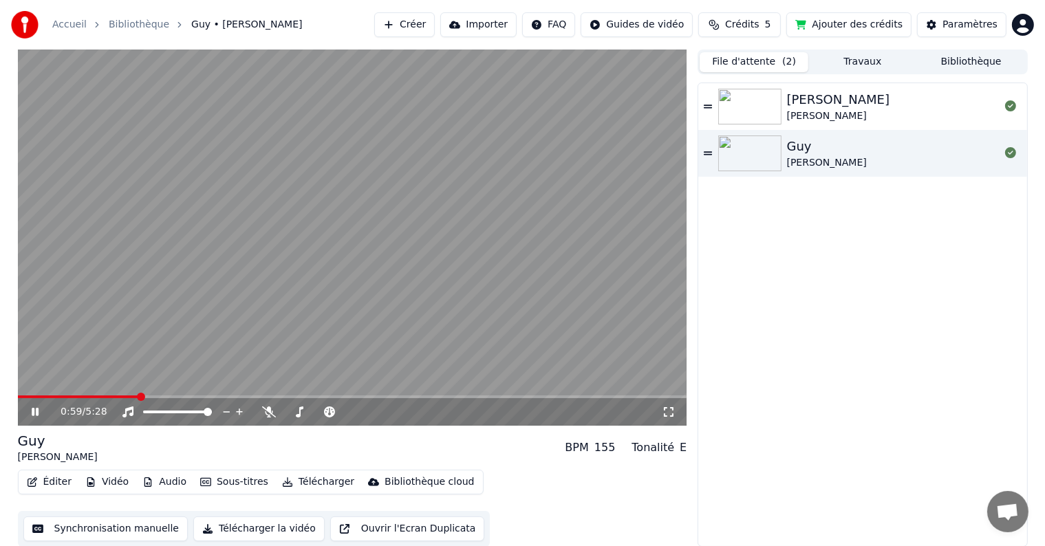
click at [39, 417] on icon at bounding box center [45, 411] width 32 height 11
click at [858, 52] on button "Travaux" at bounding box center [862, 62] width 109 height 20
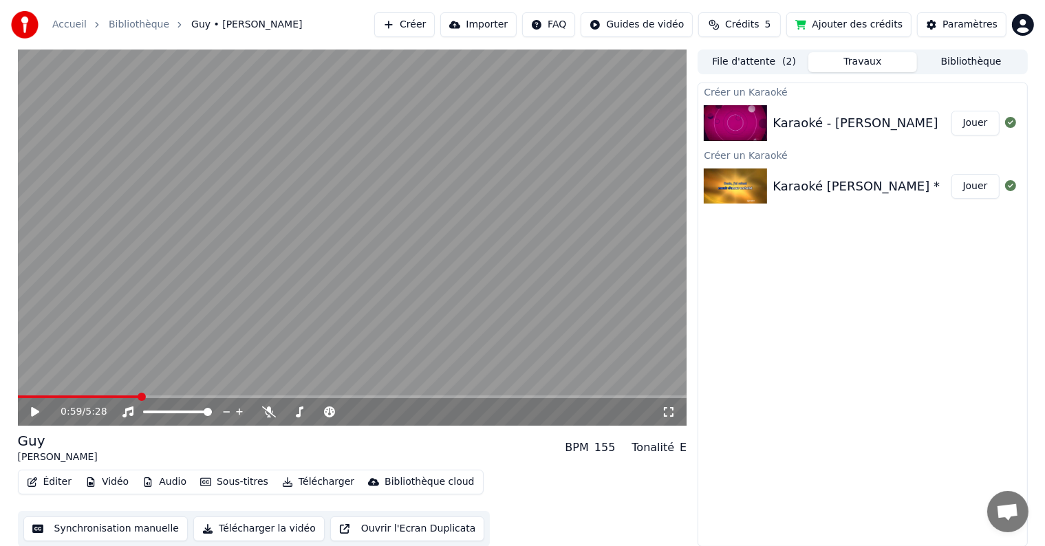
click at [842, 184] on div "Karaoké [PERSON_NAME] *" at bounding box center [855, 186] width 167 height 19
click at [124, 533] on button "Synchronisation manuelle" at bounding box center [105, 528] width 165 height 25
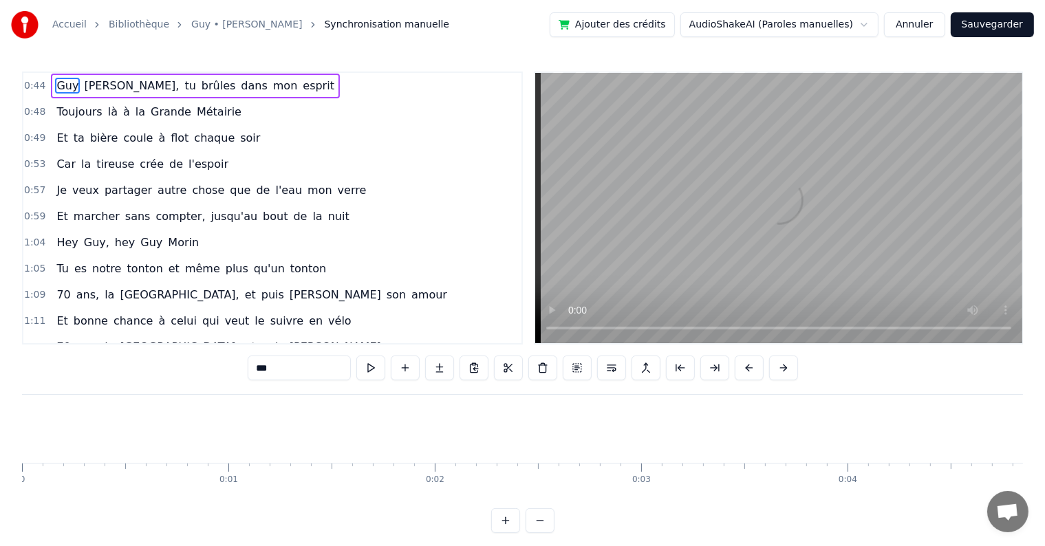
scroll to position [0, 9012]
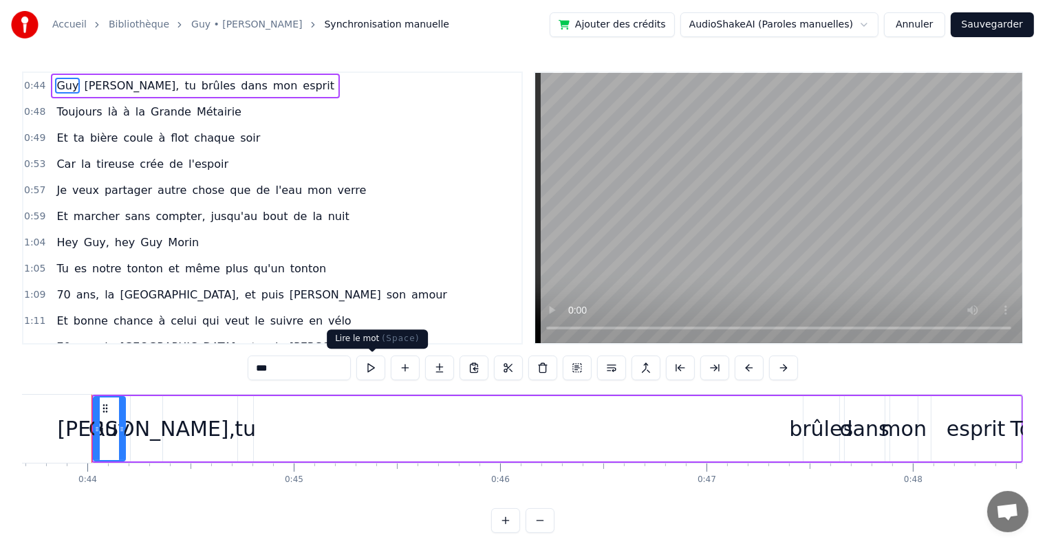
click at [363, 371] on button at bounding box center [370, 368] width 29 height 25
click at [368, 371] on button at bounding box center [370, 368] width 29 height 25
click at [83, 89] on span "[PERSON_NAME]," at bounding box center [132, 86] width 98 height 16
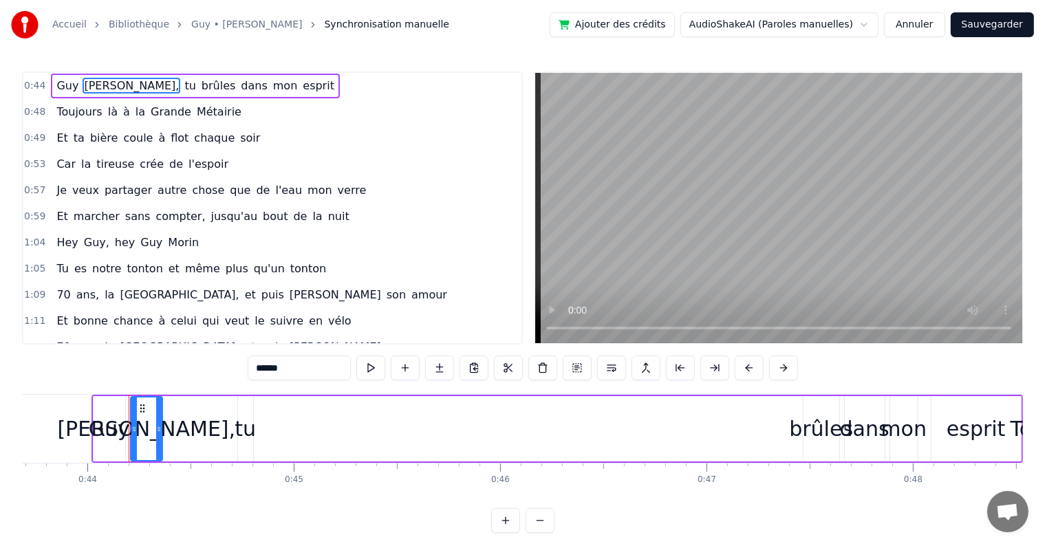
click at [200, 84] on span "brûles" at bounding box center [218, 86] width 37 height 16
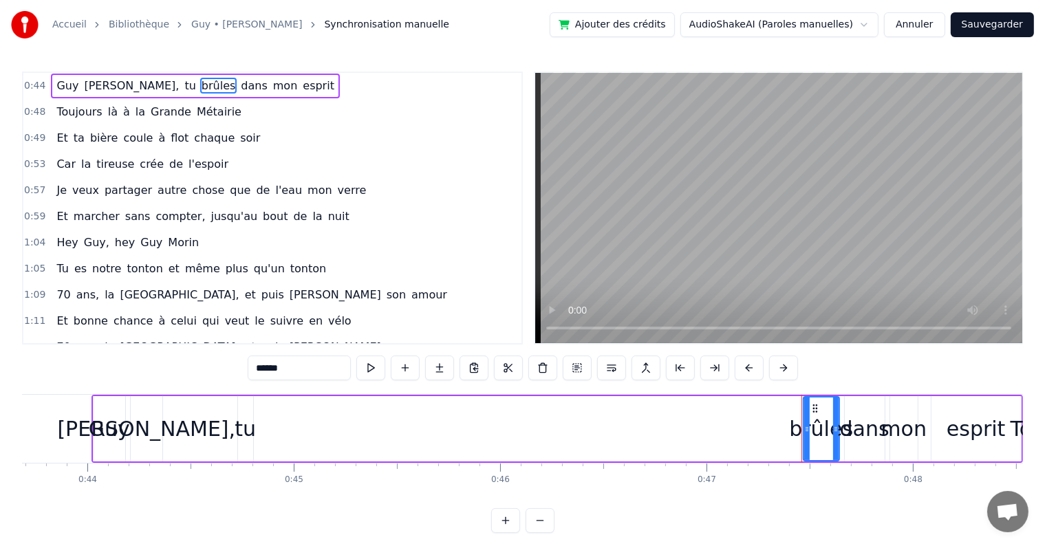
click at [272, 84] on span "mon" at bounding box center [286, 86] width 28 height 16
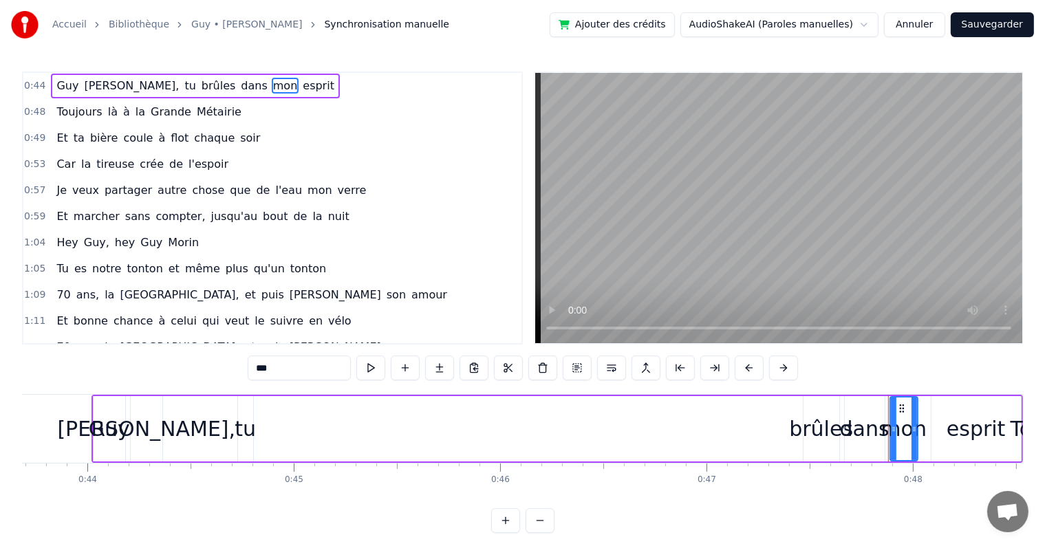
click at [272, 82] on span "mon" at bounding box center [286, 86] width 28 height 16
click at [301, 88] on span "esprit" at bounding box center [318, 86] width 34 height 16
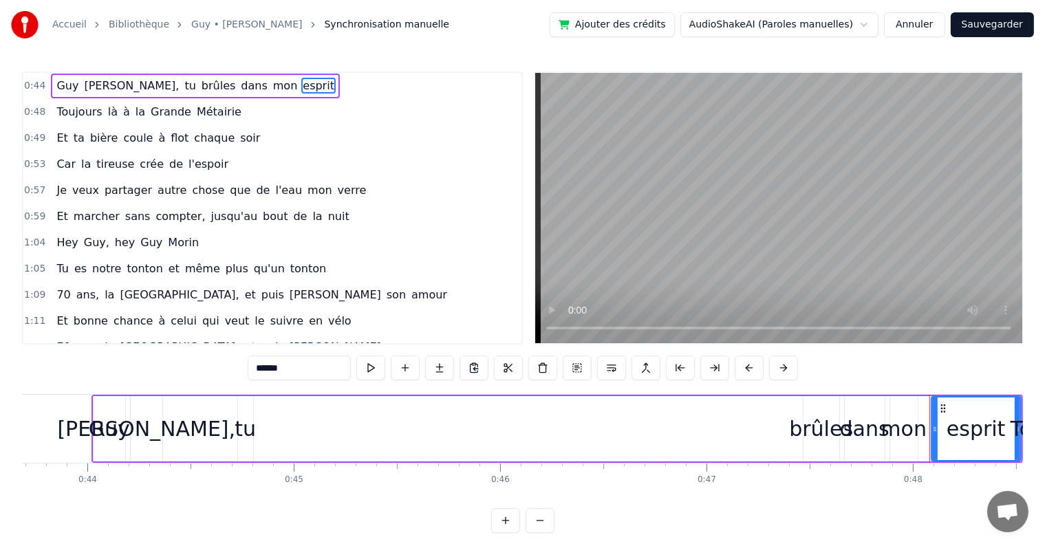
click at [70, 113] on span "Toujours" at bounding box center [79, 112] width 48 height 16
type input "********"
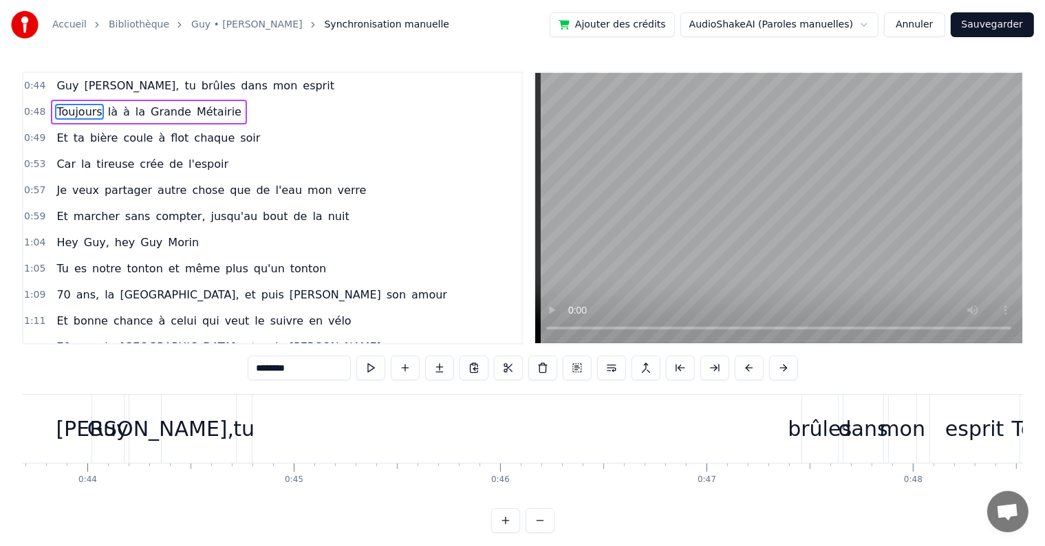
scroll to position [0, 9944]
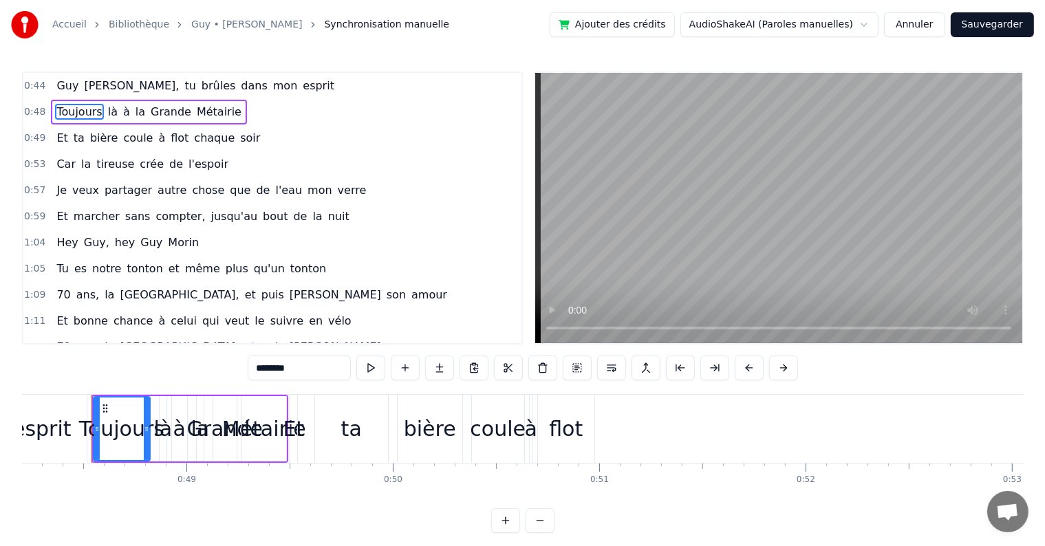
drag, startPoint x: 119, startPoint y: 446, endPoint x: 149, endPoint y: 448, distance: 29.7
click at [149, 448] on div "Toujours" at bounding box center [122, 428] width 58 height 65
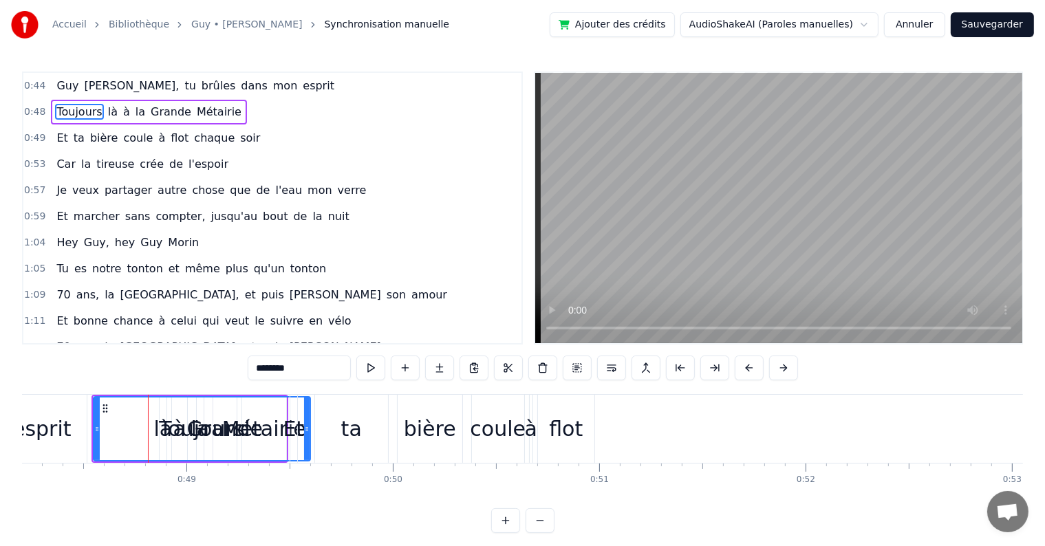
drag, startPoint x: 144, startPoint y: 448, endPoint x: 305, endPoint y: 452, distance: 160.3
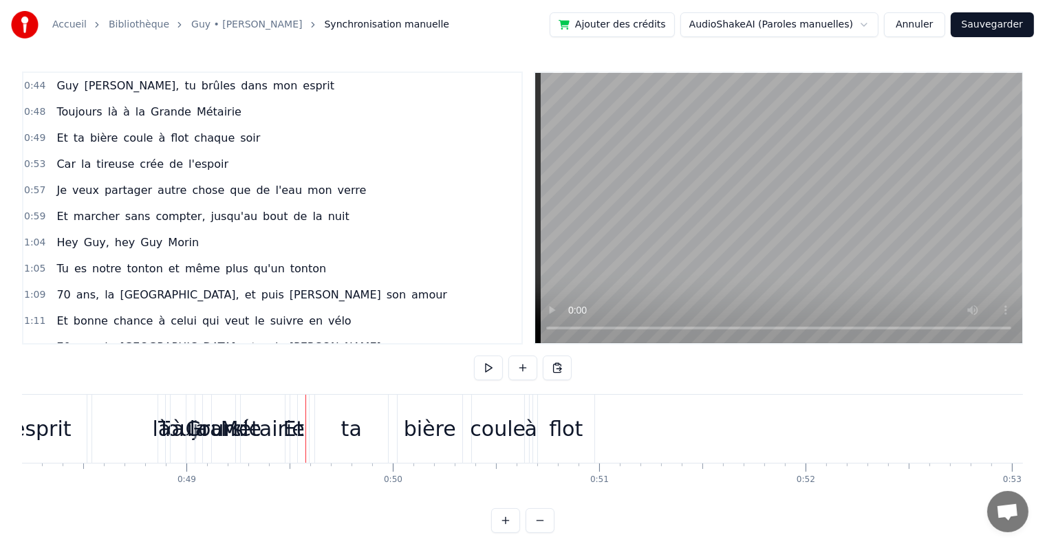
click at [61, 82] on span "Guy" at bounding box center [67, 86] width 25 height 16
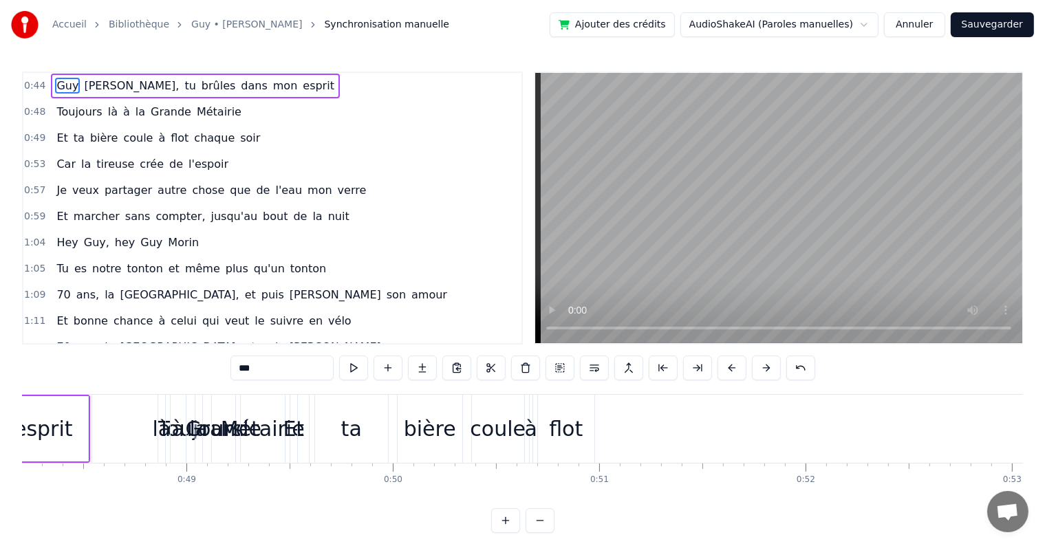
scroll to position [0, 9012]
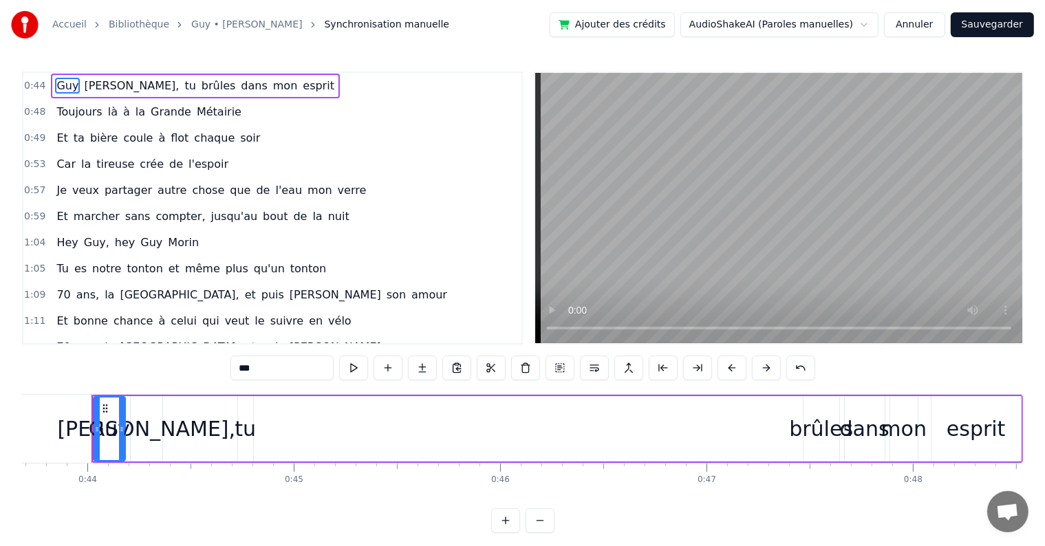
click at [107, 86] on span "[PERSON_NAME]," at bounding box center [132, 86] width 98 height 16
type input "******"
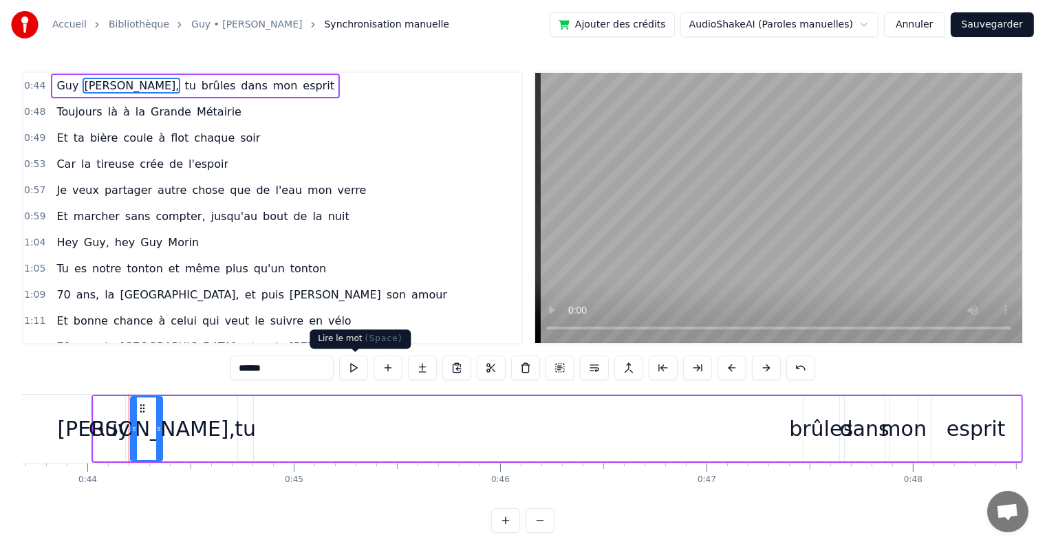
click at [356, 361] on button at bounding box center [353, 368] width 29 height 25
click at [358, 372] on button at bounding box center [353, 368] width 29 height 25
click at [42, 93] on div "0:44 [PERSON_NAME], tu brûles dans mon esprit" at bounding box center [272, 86] width 498 height 26
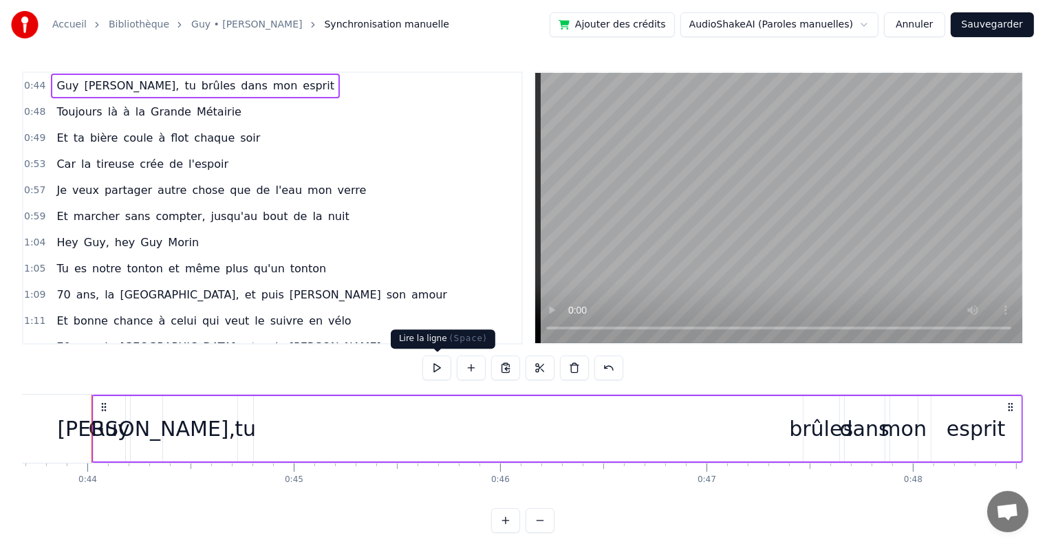
click at [434, 375] on button at bounding box center [436, 368] width 29 height 25
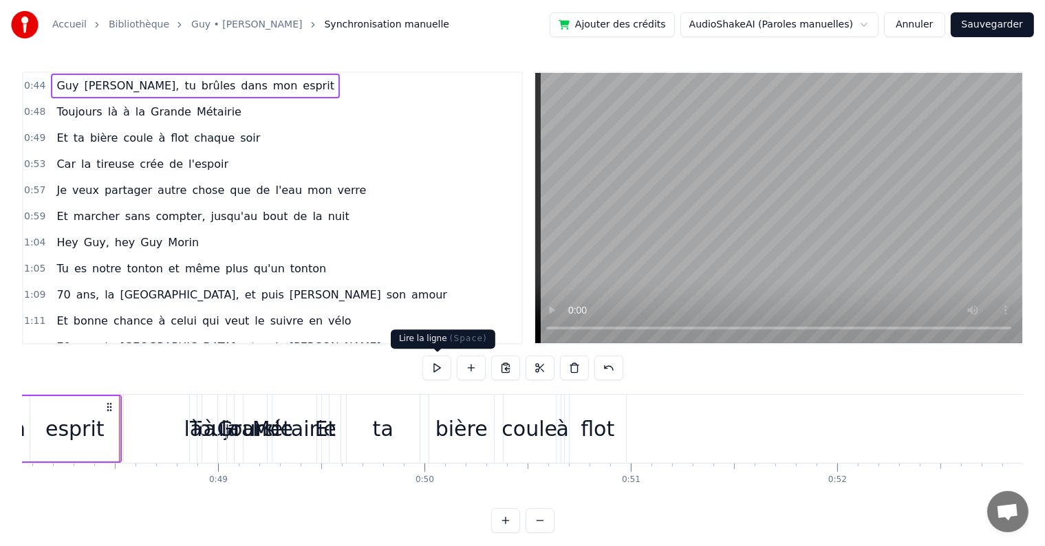
click at [55, 86] on span "Guy" at bounding box center [67, 86] width 25 height 16
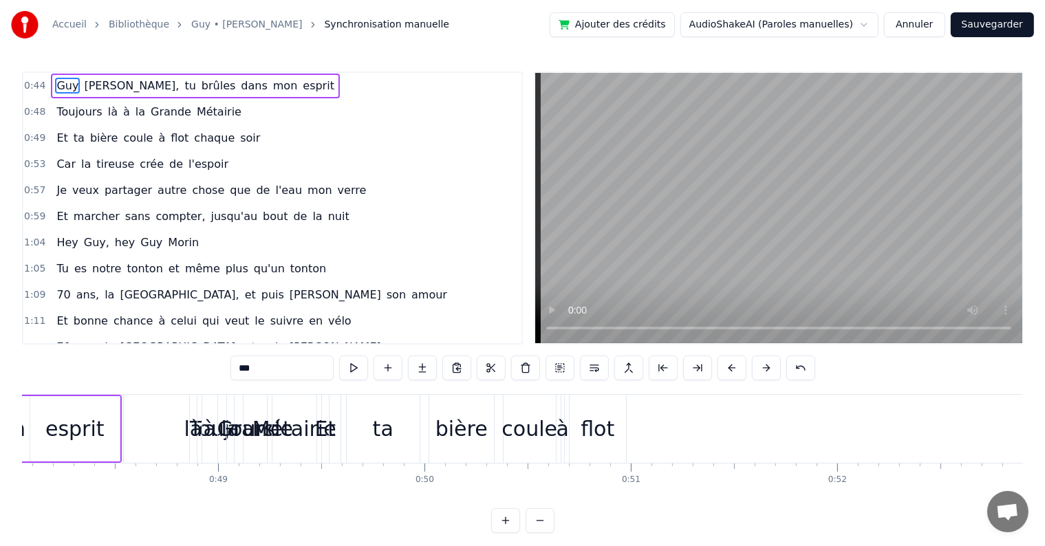
scroll to position [0, 9012]
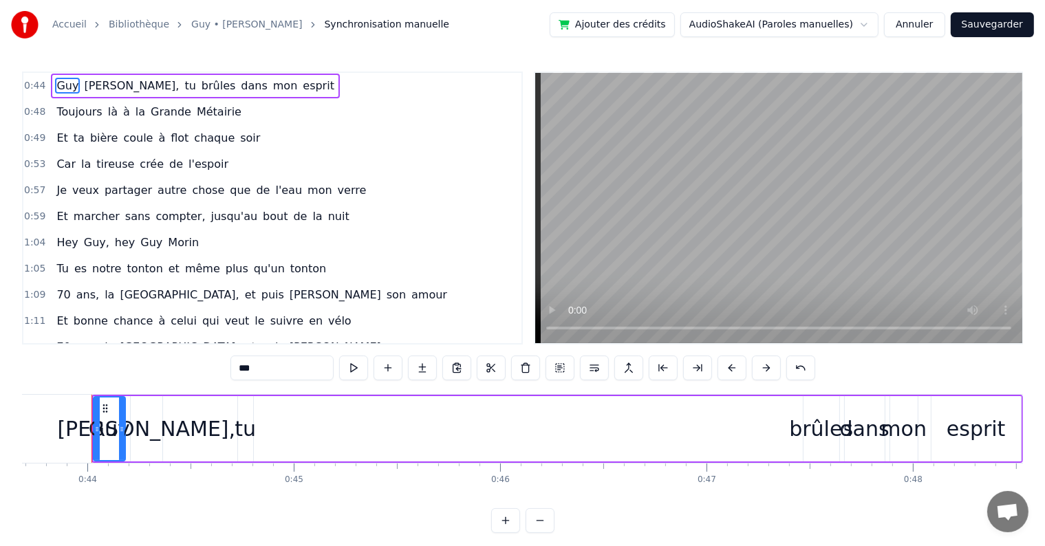
click at [60, 119] on div "Toujours là à la Grande Métairie" at bounding box center [149, 112] width 196 height 25
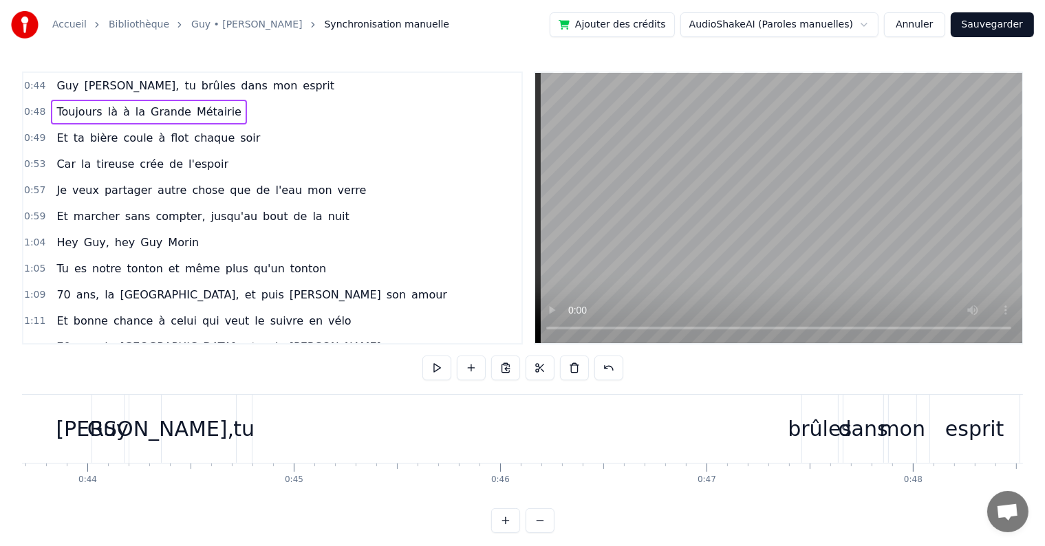
scroll to position [0, 9944]
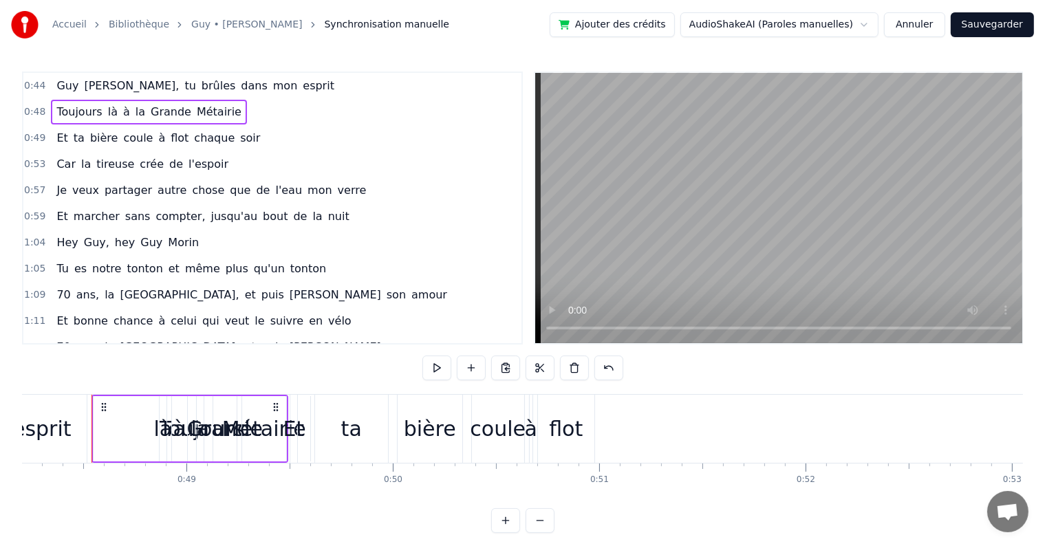
click at [55, 88] on span "Guy" at bounding box center [67, 86] width 25 height 16
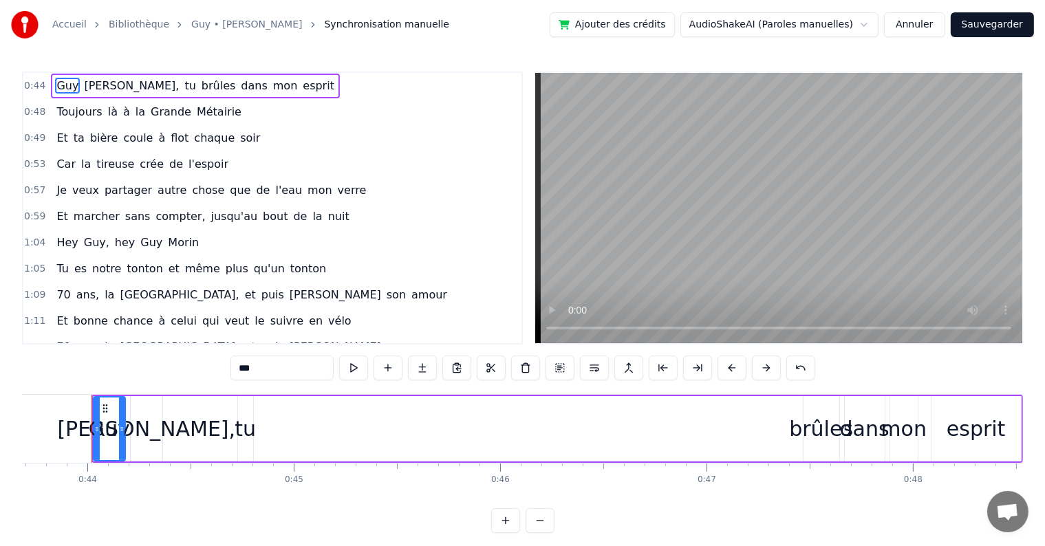
click at [183, 85] on span "tu" at bounding box center [190, 86] width 14 height 16
drag, startPoint x: 121, startPoint y: 85, endPoint x: 53, endPoint y: 105, distance: 70.7
click at [53, 105] on div "0:44 [PERSON_NAME], tu brûles dans mon esprit 0:48 Toujours là à la Grande Méta…" at bounding box center [272, 208] width 501 height 273
click at [113, 434] on div "Guy" at bounding box center [109, 428] width 41 height 31
type input "***"
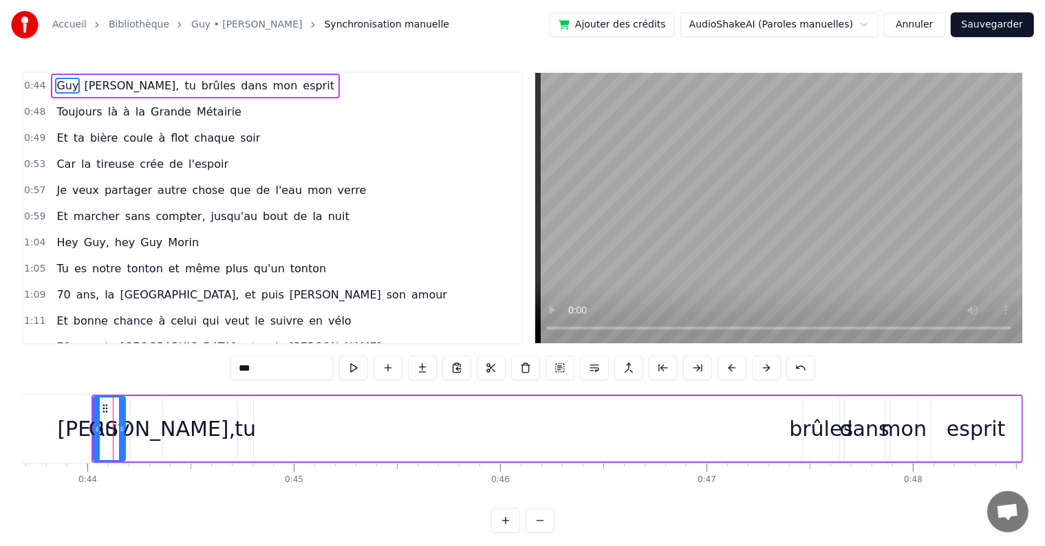
click at [63, 87] on span "Guy" at bounding box center [67, 86] width 25 height 16
drag, startPoint x: 248, startPoint y: 429, endPoint x: 779, endPoint y: 448, distance: 531.2
click at [779, 448] on div "[PERSON_NAME], tu brûles dans mon esprit" at bounding box center [556, 429] width 931 height 68
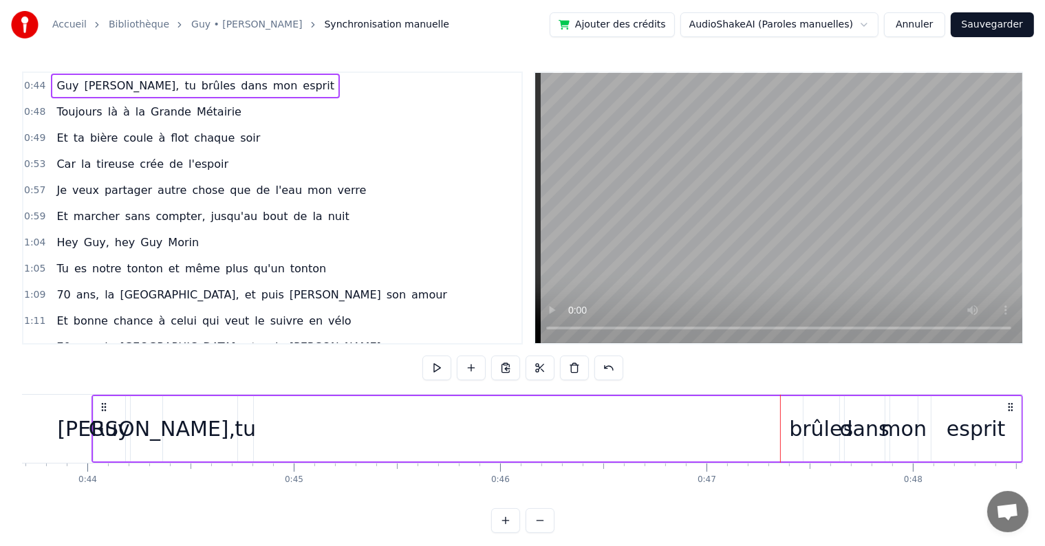
drag, startPoint x: 250, startPoint y: 437, endPoint x: 261, endPoint y: 439, distance: 10.5
click at [262, 439] on div "[PERSON_NAME], tu brûles dans mon esprit" at bounding box center [556, 429] width 931 height 68
click at [244, 440] on div "tu" at bounding box center [244, 428] width 21 height 31
drag, startPoint x: 240, startPoint y: 426, endPoint x: 503, endPoint y: 402, distance: 264.5
click at [503, 402] on div "[PERSON_NAME], tu brûles dans mon esprit" at bounding box center [556, 429] width 931 height 68
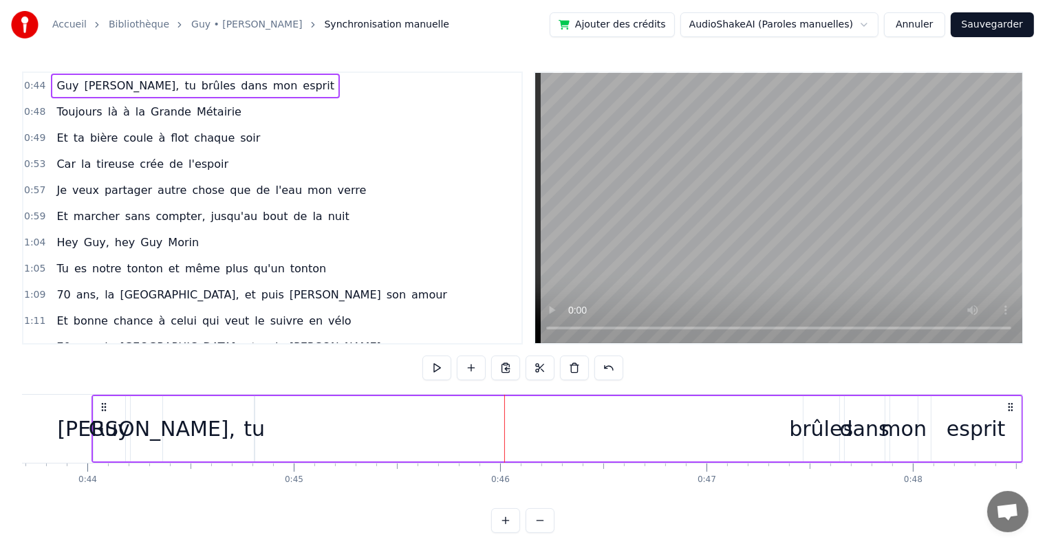
click at [248, 432] on div "tu" at bounding box center [253, 428] width 21 height 31
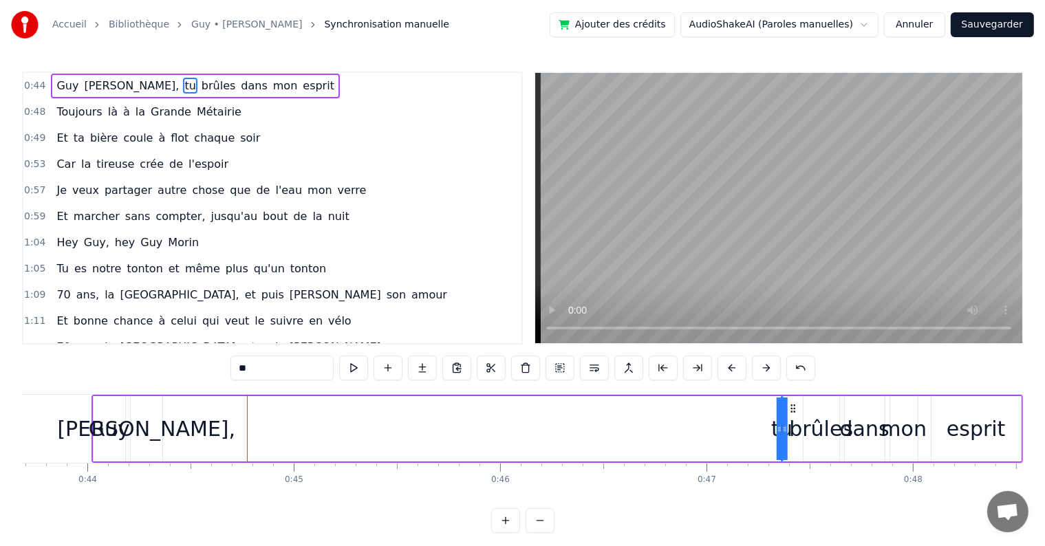
drag, startPoint x: 265, startPoint y: 406, endPoint x: 792, endPoint y: 408, distance: 526.7
click at [792, 408] on icon at bounding box center [792, 408] width 11 height 11
click at [61, 88] on span "Guy" at bounding box center [67, 86] width 25 height 16
type input "***"
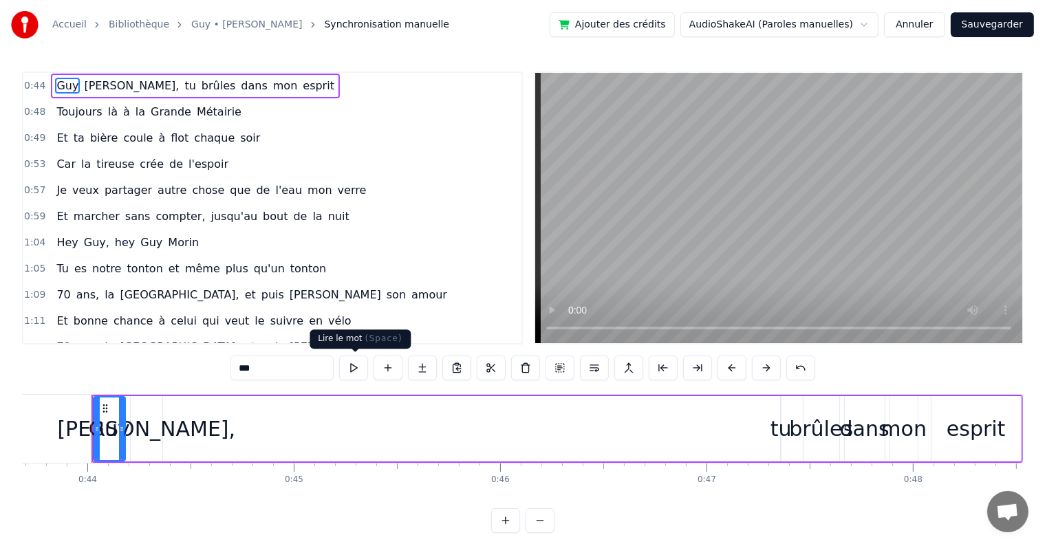
click at [350, 376] on button at bounding box center [353, 368] width 29 height 25
click at [353, 362] on button at bounding box center [353, 368] width 29 height 25
click at [34, 85] on span "0:44" at bounding box center [34, 86] width 21 height 14
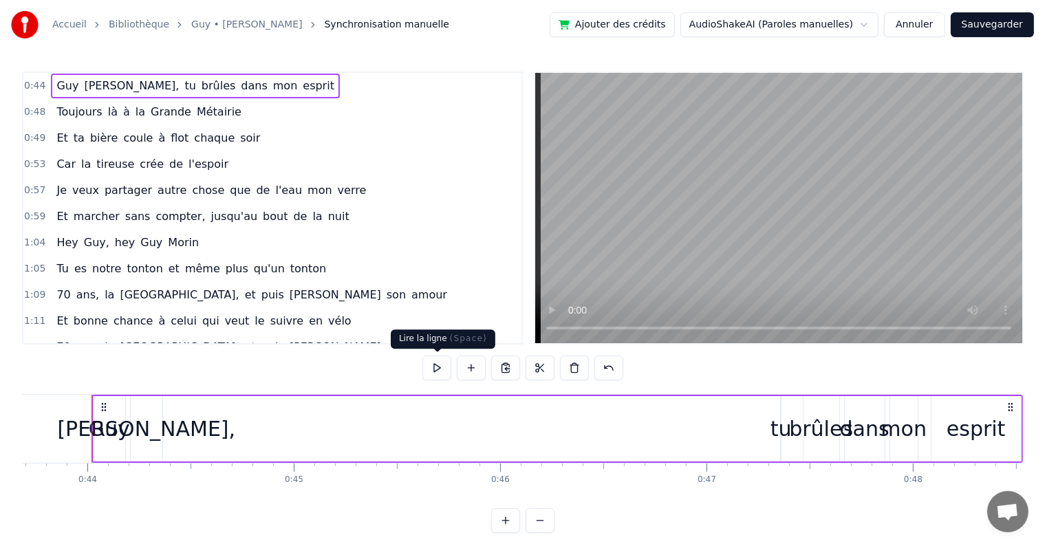
click at [432, 360] on button at bounding box center [436, 368] width 29 height 25
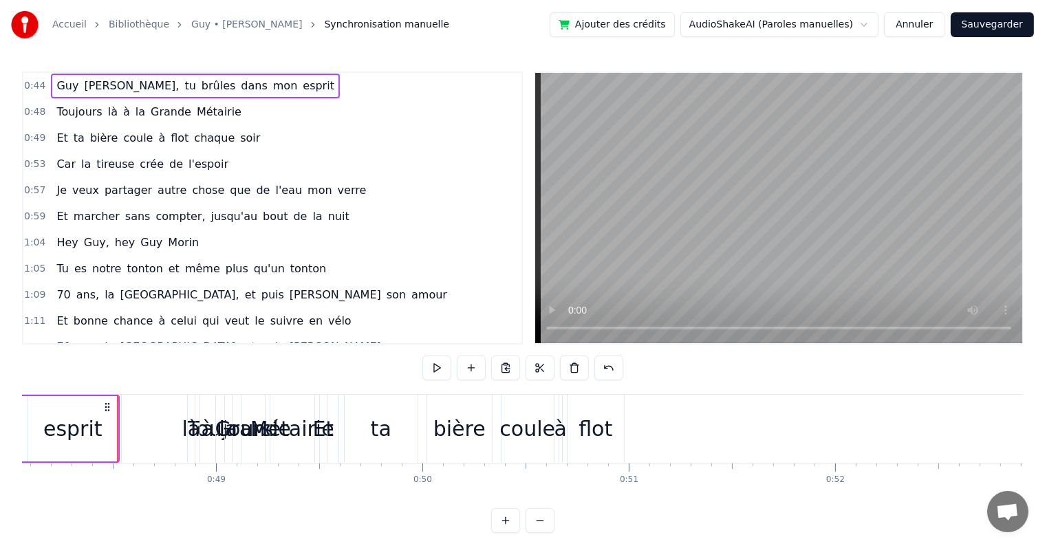
click at [734, 198] on video at bounding box center [778, 208] width 487 height 270
click at [736, 193] on video at bounding box center [778, 208] width 487 height 270
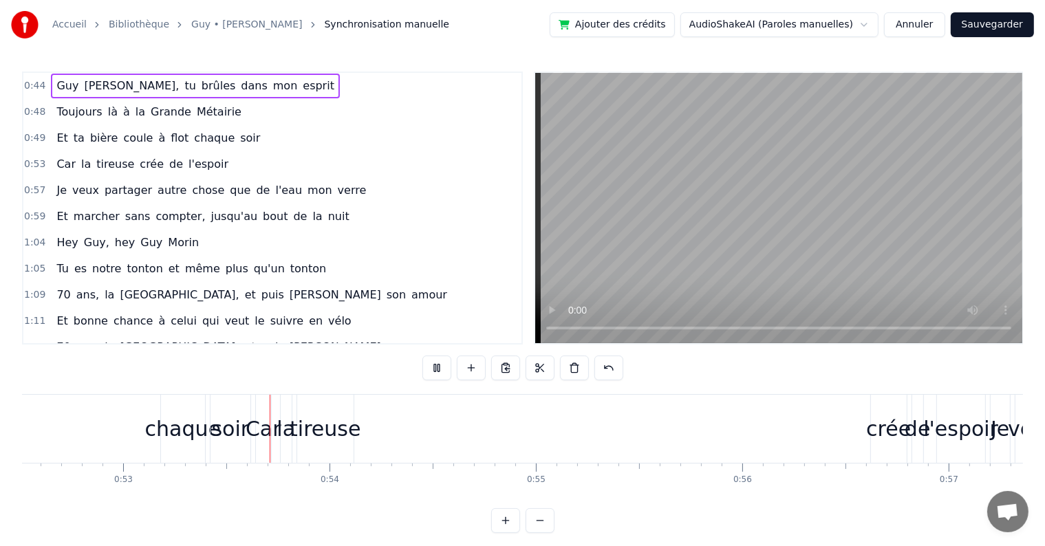
click at [55, 82] on span "Guy" at bounding box center [67, 86] width 25 height 16
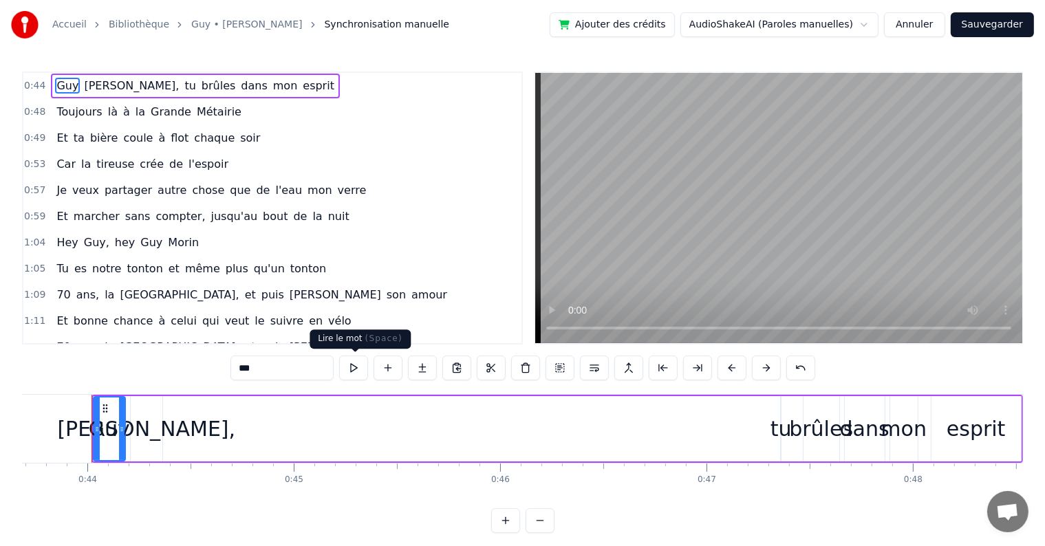
click at [352, 364] on button at bounding box center [353, 368] width 29 height 25
click at [28, 88] on span "0:44" at bounding box center [34, 86] width 21 height 14
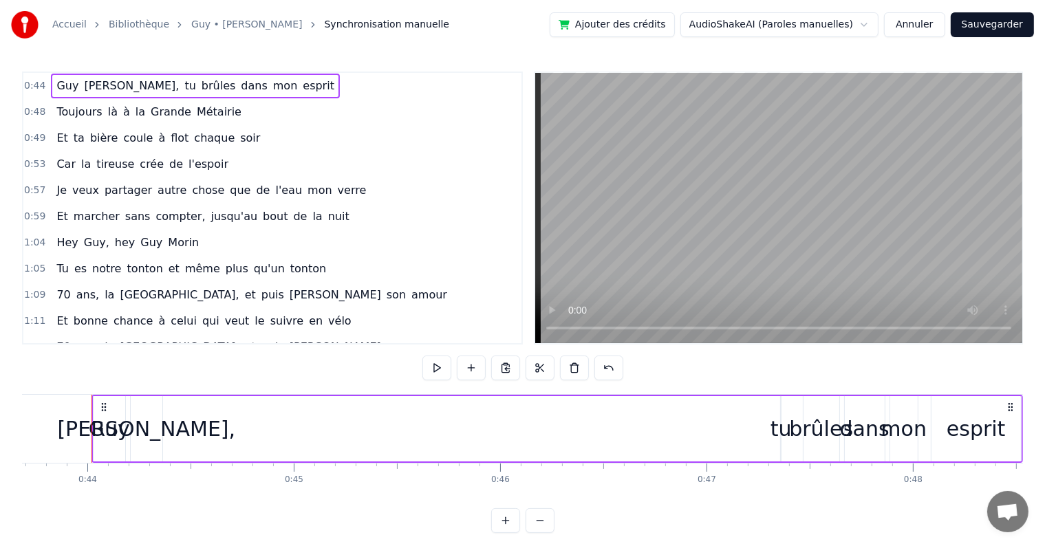
click at [404, 360] on div "0:44 [PERSON_NAME], tu brûles dans mon esprit 0:48 Toujours là à la Grande Méta…" at bounding box center [522, 302] width 1001 height 461
click at [448, 365] on button at bounding box center [436, 368] width 29 height 25
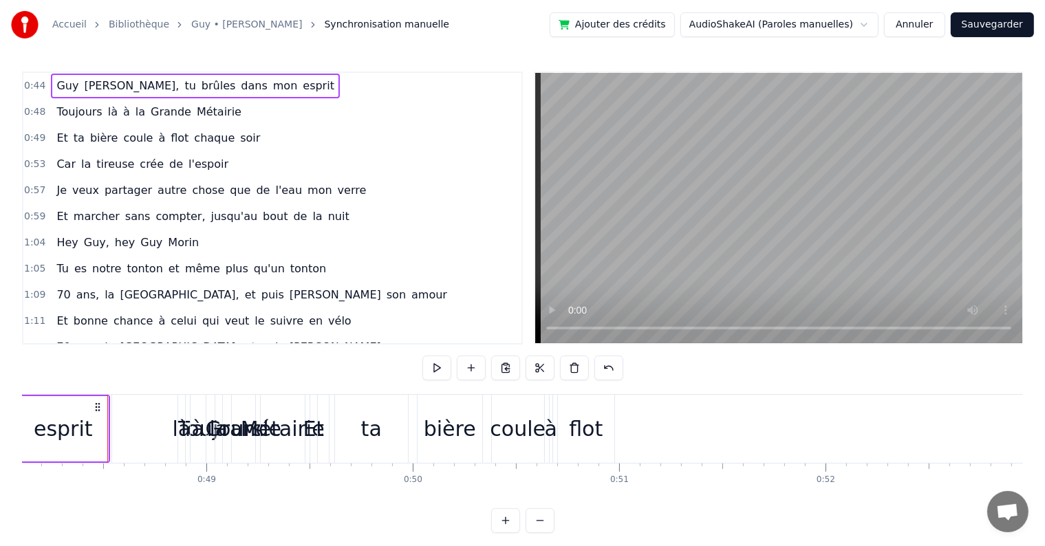
click at [34, 108] on span "0:48" at bounding box center [34, 112] width 21 height 14
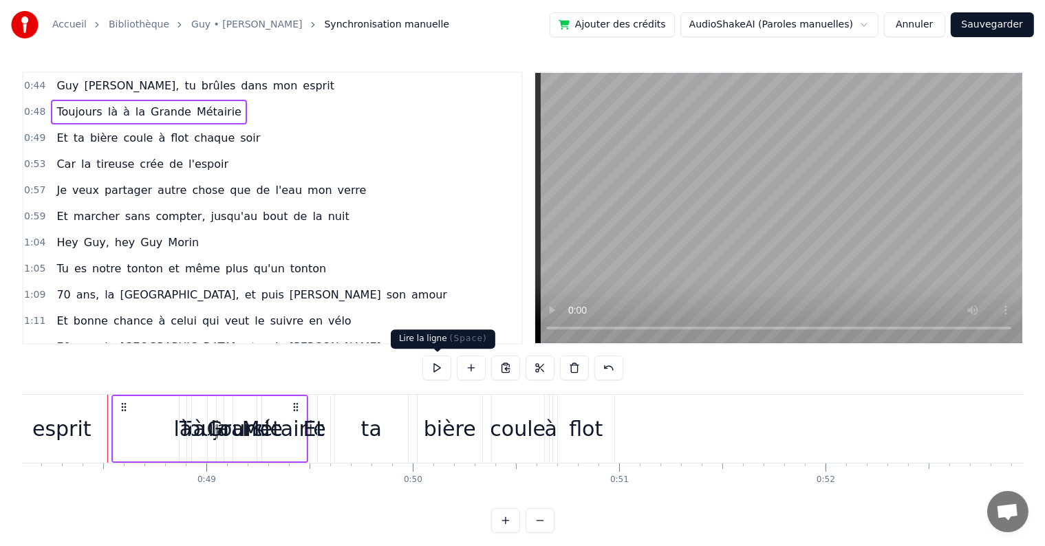
click at [431, 372] on button at bounding box center [436, 368] width 29 height 25
drag, startPoint x: 296, startPoint y: 402, endPoint x: 290, endPoint y: 411, distance: 10.9
click at [290, 411] on icon at bounding box center [289, 407] width 11 height 11
click at [198, 446] on div "à" at bounding box center [193, 428] width 15 height 65
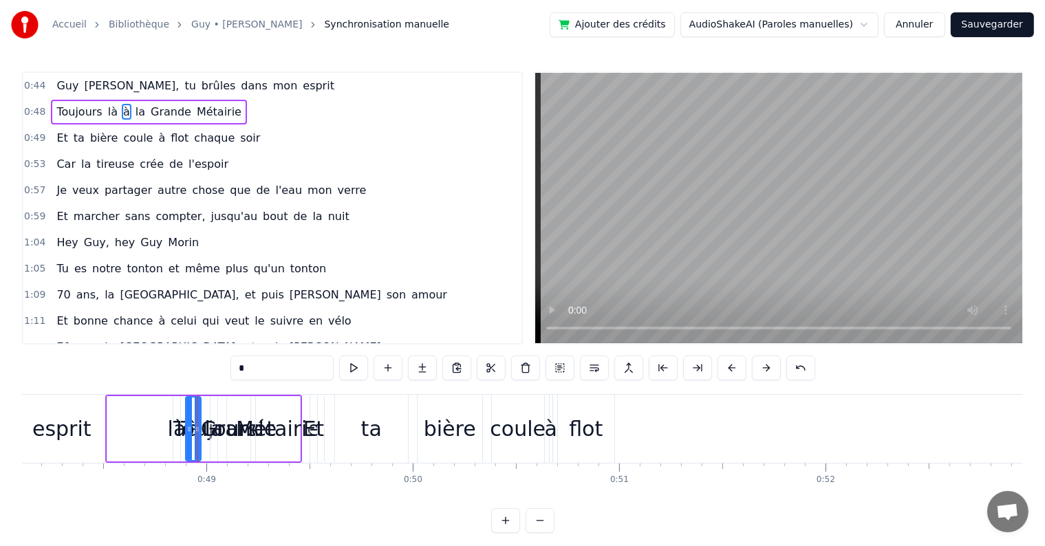
click at [178, 443] on div "là" at bounding box center [177, 428] width 19 height 31
click at [193, 444] on div "à" at bounding box center [193, 428] width 12 height 31
click at [210, 445] on div "la" at bounding box center [213, 428] width 7 height 65
click at [213, 445] on div at bounding box center [214, 428] width 6 height 63
click at [224, 446] on div "Toujours" at bounding box center [215, 428] width 217 height 65
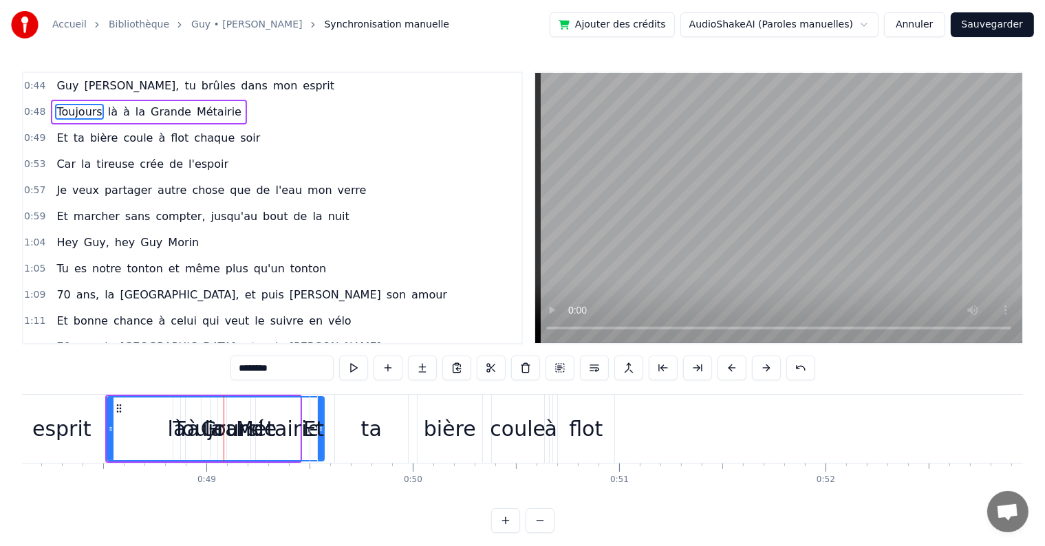
click at [228, 446] on div "Toujours" at bounding box center [215, 428] width 215 height 63
click at [243, 448] on div "Toujours" at bounding box center [215, 428] width 215 height 63
click at [248, 448] on div "Toujours" at bounding box center [215, 428] width 215 height 63
click at [254, 449] on div "Toujours" at bounding box center [215, 428] width 215 height 63
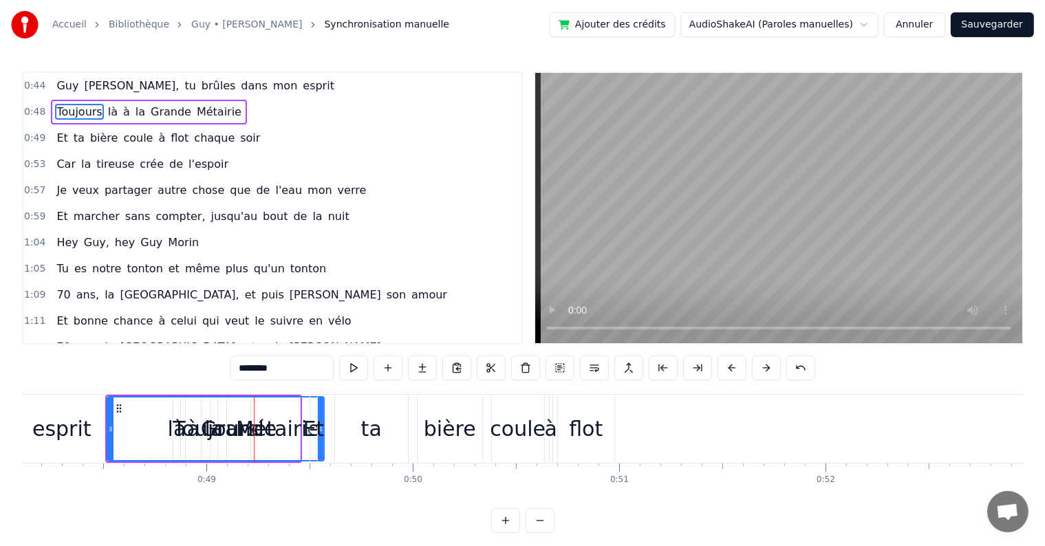
click at [210, 446] on div "Toujours" at bounding box center [215, 428] width 215 height 63
click at [199, 445] on div "Toujours" at bounding box center [215, 428] width 215 height 63
drag, startPoint x: 669, startPoint y: 425, endPoint x: 876, endPoint y: 466, distance: 210.9
click at [876, 466] on div "[PERSON_NAME], tu brûles dans mon esprit Toujours là à la Grande Métairie Et ta…" at bounding box center [522, 445] width 1001 height 103
click at [598, 371] on button at bounding box center [594, 368] width 29 height 25
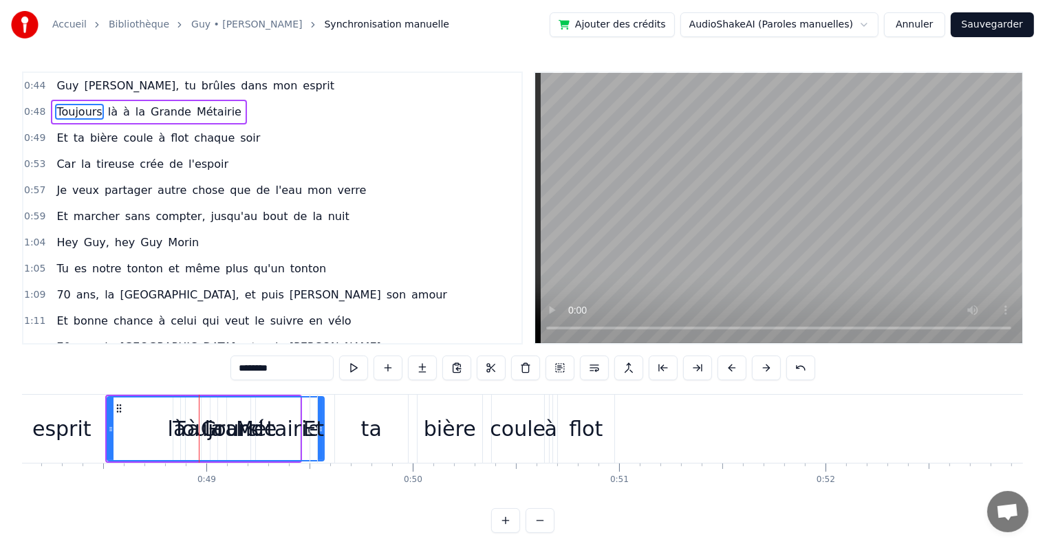
click at [304, 421] on div "Et" at bounding box center [313, 428] width 21 height 31
type input "**"
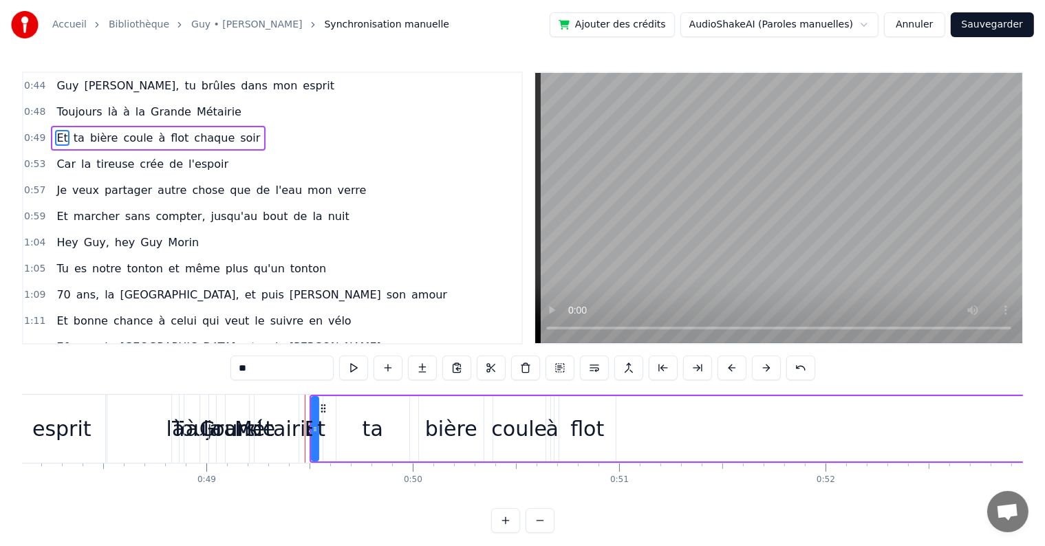
drag, startPoint x: 310, startPoint y: 426, endPoint x: 294, endPoint y: 428, distance: 15.9
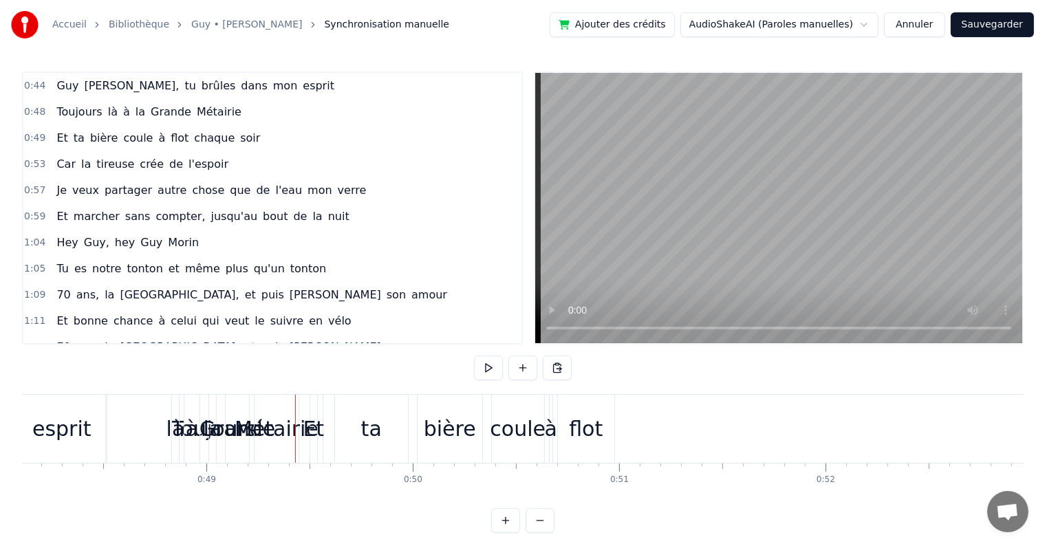
click at [30, 110] on span "0:48" at bounding box center [34, 112] width 21 height 14
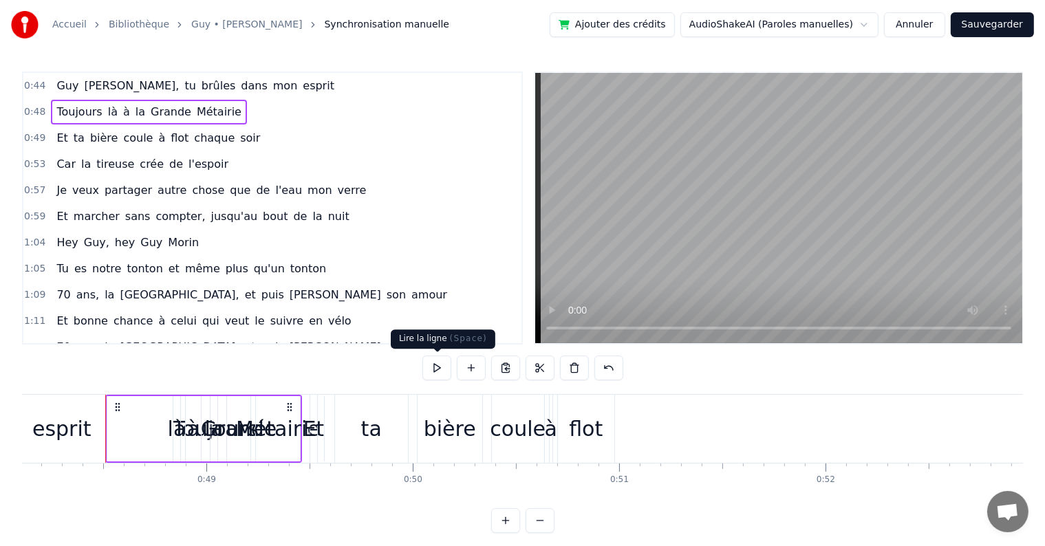
click at [429, 374] on button at bounding box center [436, 368] width 29 height 25
click at [22, 82] on div "0:44 [PERSON_NAME], tu brûles dans mon esprit 0:48 Toujours là à la Grande Méta…" at bounding box center [272, 208] width 501 height 273
click at [26, 84] on span "0:44" at bounding box center [34, 86] width 21 height 14
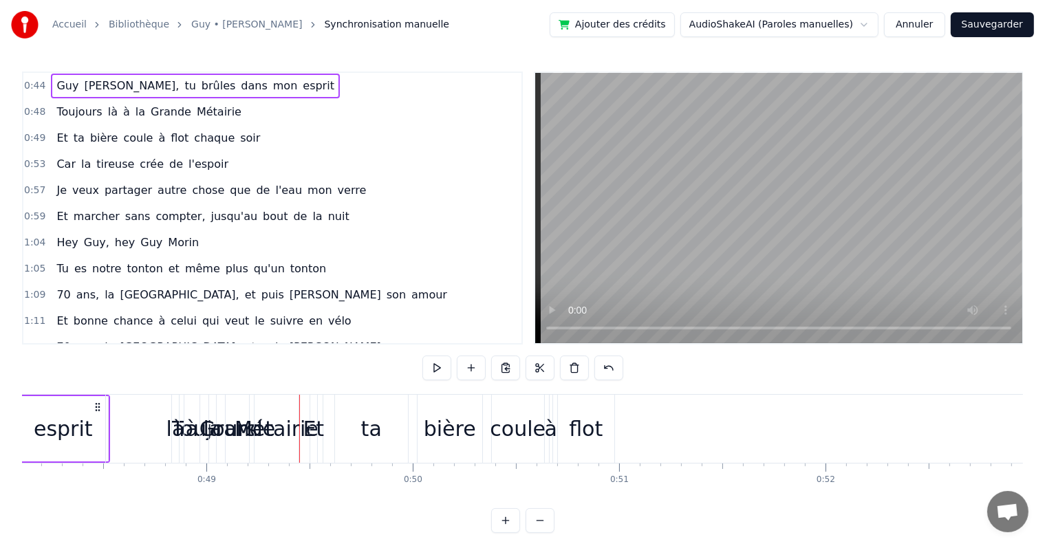
scroll to position [0, 9012]
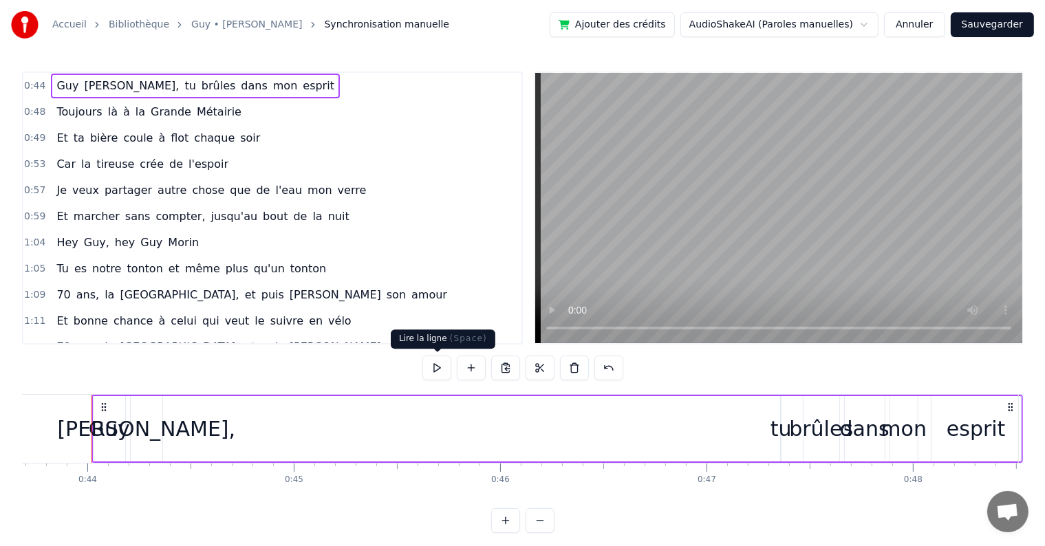
click at [439, 364] on button at bounding box center [436, 368] width 29 height 25
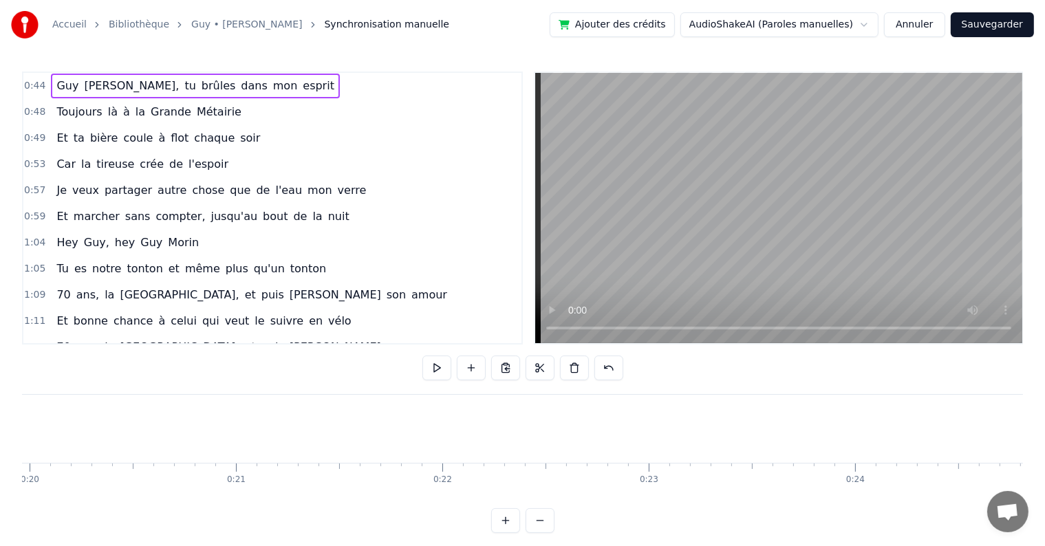
scroll to position [0, 0]
click at [24, 96] on div "0:44 [PERSON_NAME], tu brûles dans mon esprit" at bounding box center [272, 86] width 498 height 26
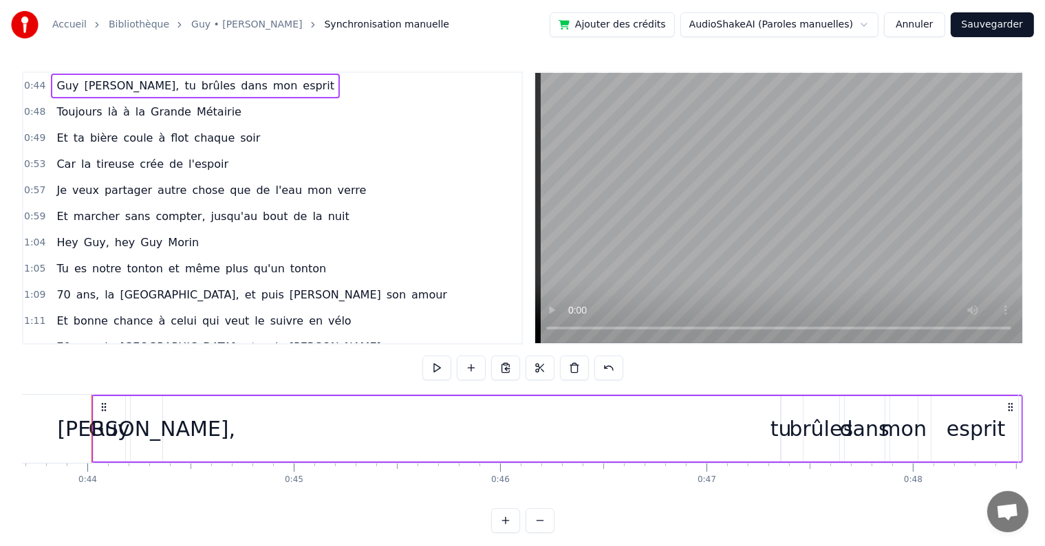
click at [441, 371] on button at bounding box center [436, 368] width 29 height 25
drag, startPoint x: 770, startPoint y: 441, endPoint x: 732, endPoint y: 448, distance: 38.3
click at [732, 448] on div "[PERSON_NAME], tu brûles dans mon esprit" at bounding box center [556, 429] width 931 height 68
drag, startPoint x: 795, startPoint y: 446, endPoint x: 732, endPoint y: 449, distance: 62.6
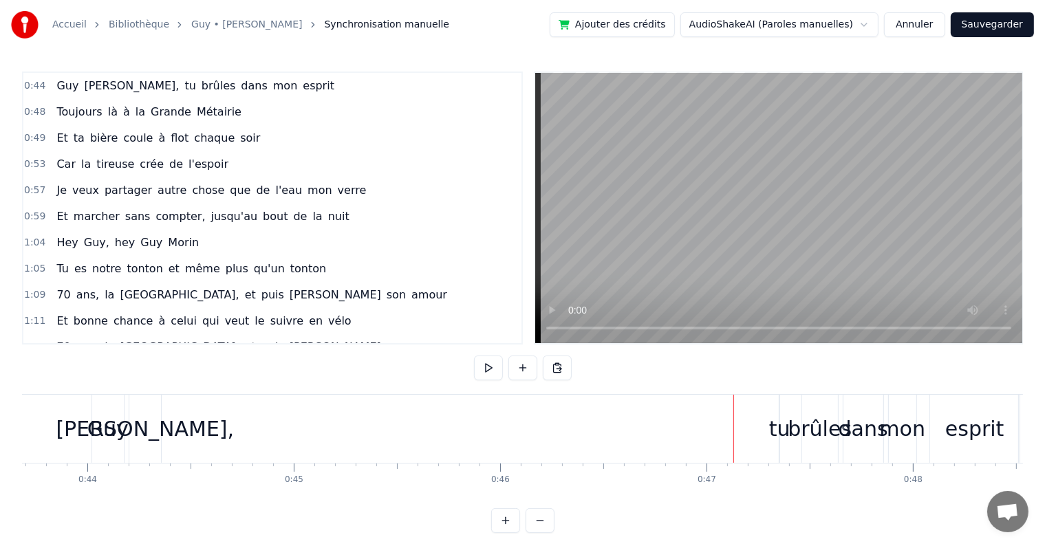
click at [880, 424] on div "dans" at bounding box center [863, 428] width 50 height 31
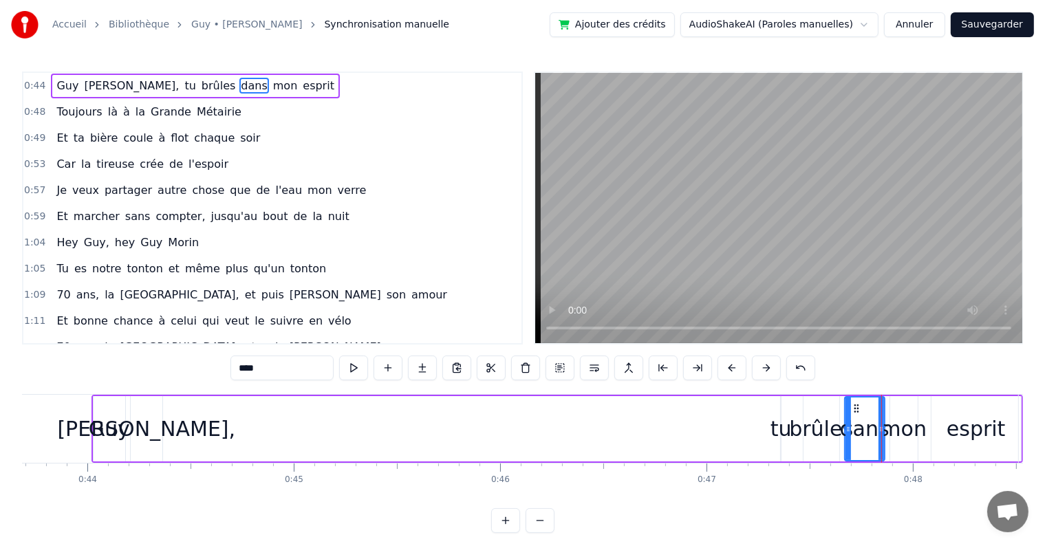
click at [909, 438] on div "mon" at bounding box center [903, 428] width 46 height 31
click at [947, 443] on div "esprit" at bounding box center [975, 428] width 89 height 65
type input "******"
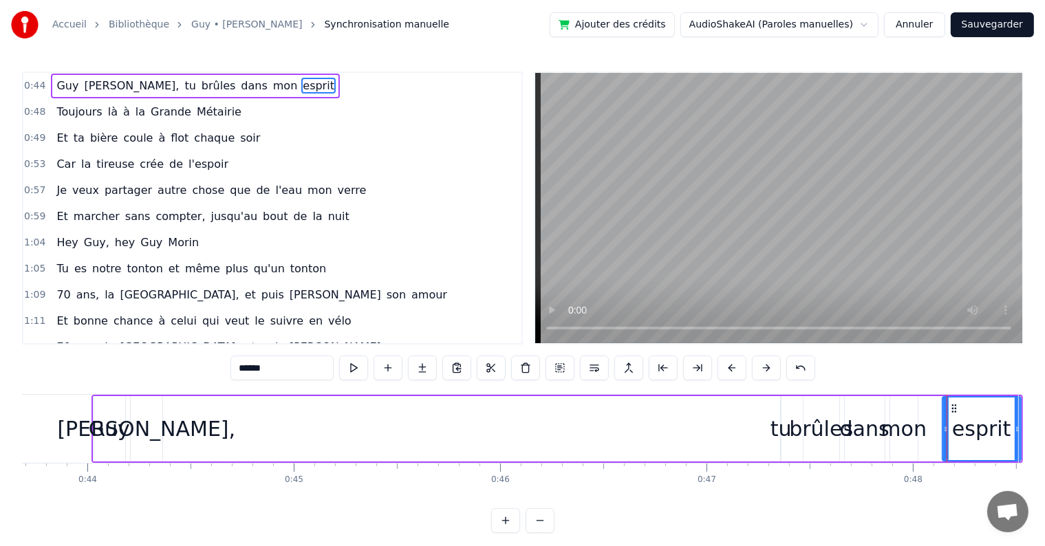
drag, startPoint x: 932, startPoint y: 432, endPoint x: 943, endPoint y: 435, distance: 11.3
click at [943, 435] on div at bounding box center [946, 428] width 6 height 63
drag, startPoint x: 943, startPoint y: 435, endPoint x: 924, endPoint y: 435, distance: 20.0
click at [924, 435] on div at bounding box center [926, 428] width 6 height 63
drag, startPoint x: 924, startPoint y: 435, endPoint x: 897, endPoint y: 437, distance: 26.2
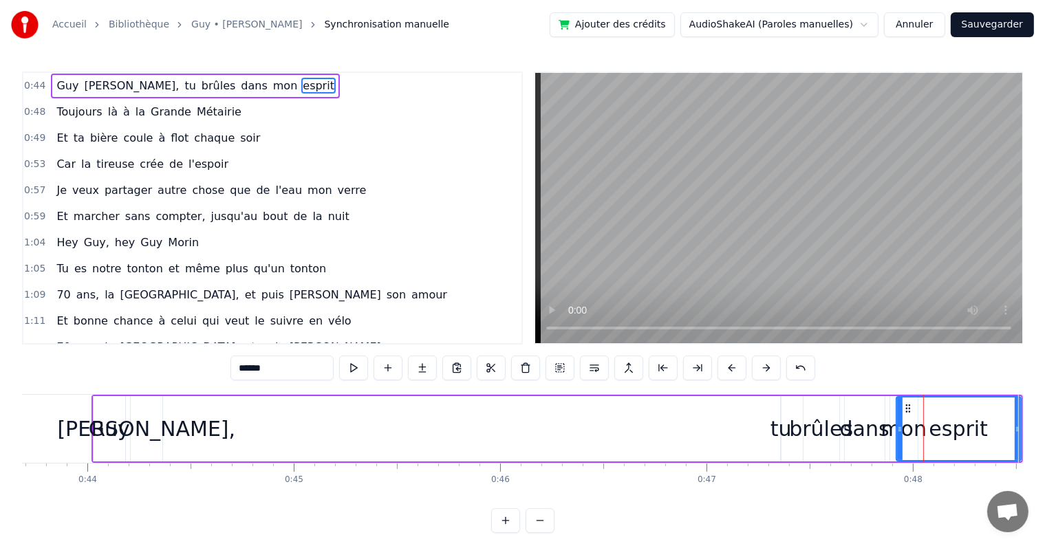
click at [897, 437] on div at bounding box center [900, 428] width 6 height 63
drag, startPoint x: 897, startPoint y: 437, endPoint x: 941, endPoint y: 437, distance: 43.3
click at [941, 437] on div at bounding box center [943, 428] width 6 height 63
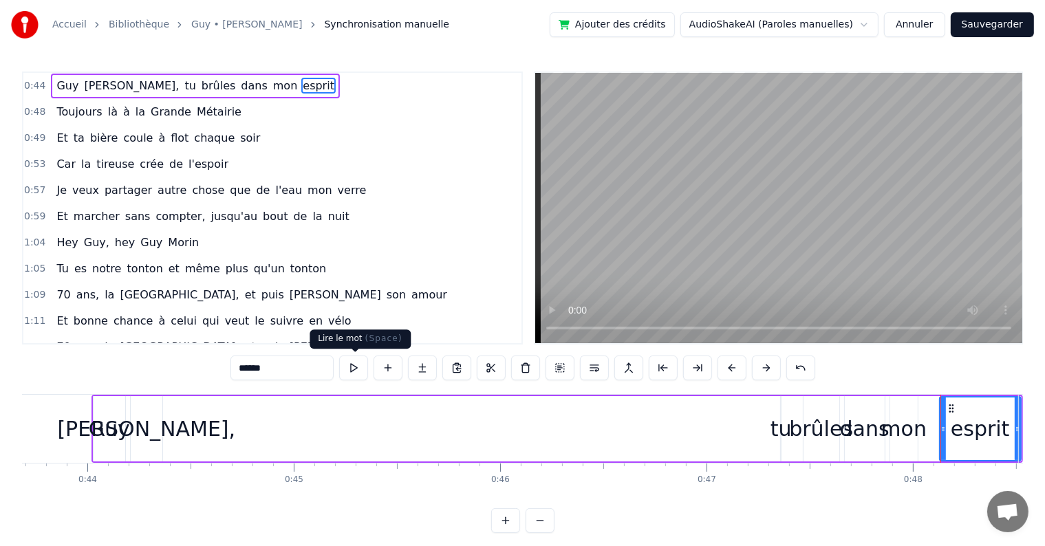
click at [351, 372] on button at bounding box center [353, 368] width 29 height 25
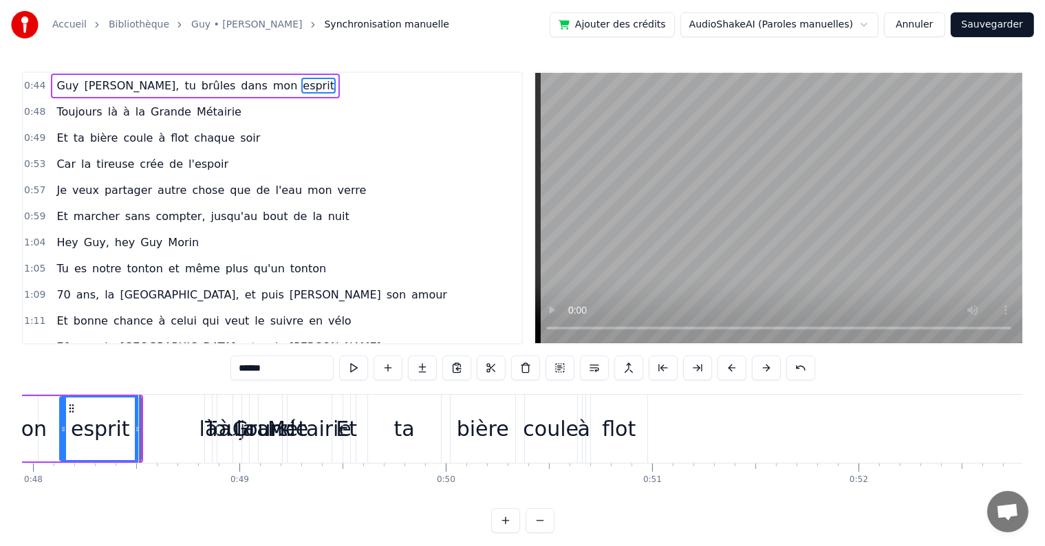
click at [351, 372] on button at bounding box center [353, 368] width 29 height 25
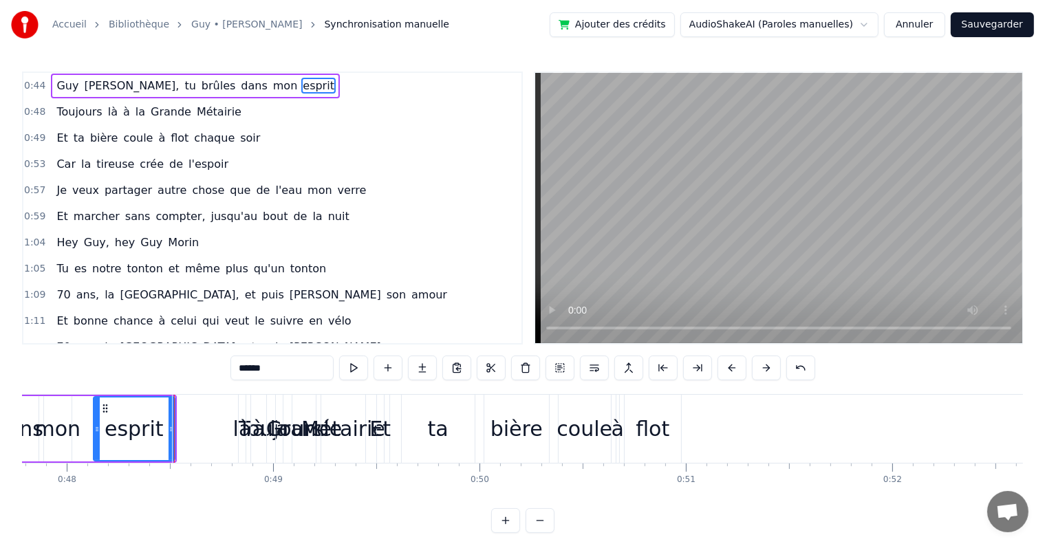
click at [351, 372] on button at bounding box center [353, 368] width 29 height 25
click at [51, 115] on div "Toujours là à la Grande Métairie" at bounding box center [149, 112] width 196 height 25
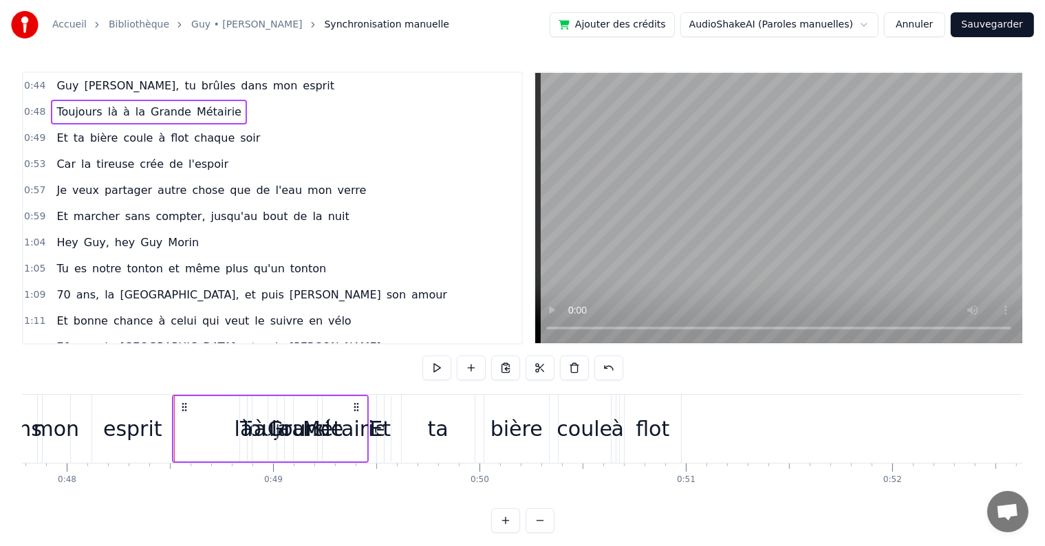
click at [55, 115] on span "Toujours" at bounding box center [79, 112] width 48 height 16
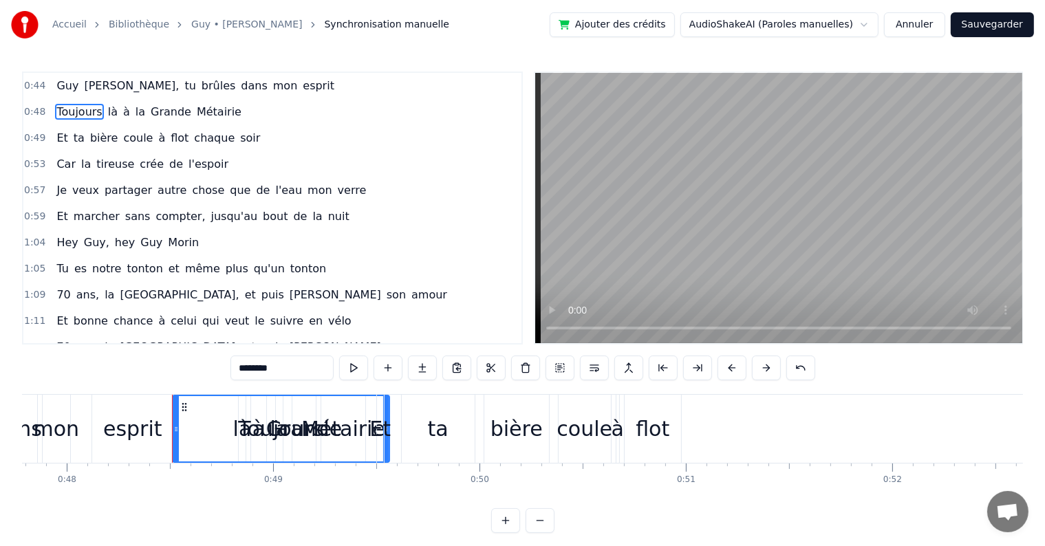
drag, startPoint x: 51, startPoint y: 115, endPoint x: 253, endPoint y: 92, distance: 203.4
click at [253, 92] on div "0:44 [PERSON_NAME], tu brûles dans mon esprit 0:48 Toujours là à la Grande Méta…" at bounding box center [272, 208] width 501 height 273
drag, startPoint x: 47, startPoint y: 118, endPoint x: 239, endPoint y: 101, distance: 191.9
click at [239, 101] on div "0:48 Toujours là à la Grande Métairie" at bounding box center [272, 112] width 498 height 26
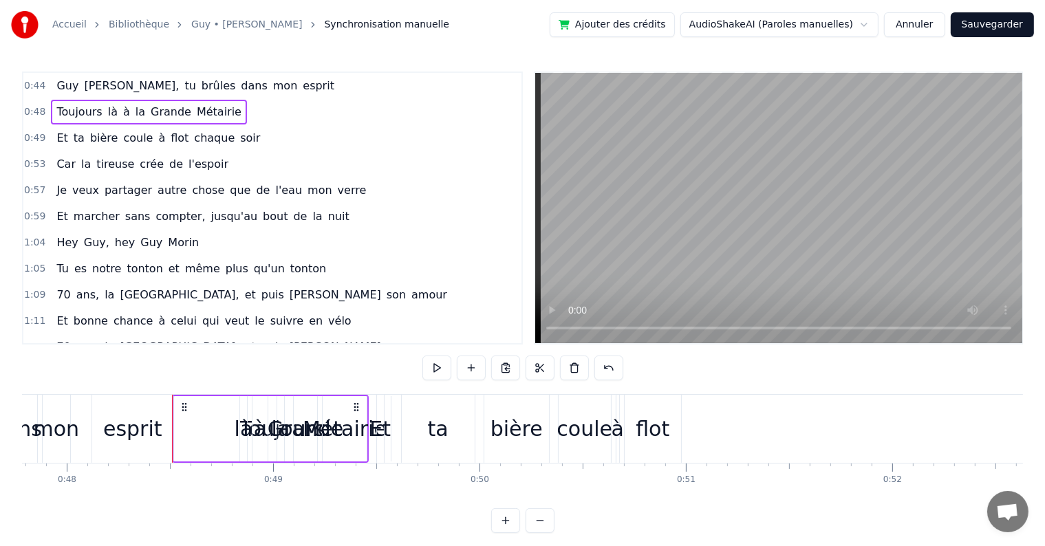
click at [256, 92] on div "0:44 [PERSON_NAME], tu brûles dans mon esprit" at bounding box center [272, 86] width 498 height 26
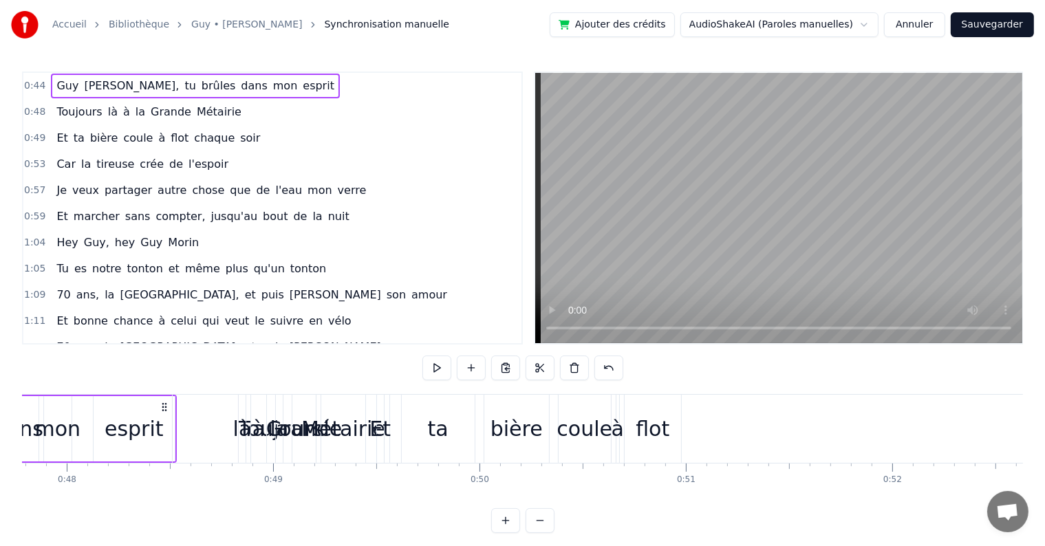
scroll to position [0, 9012]
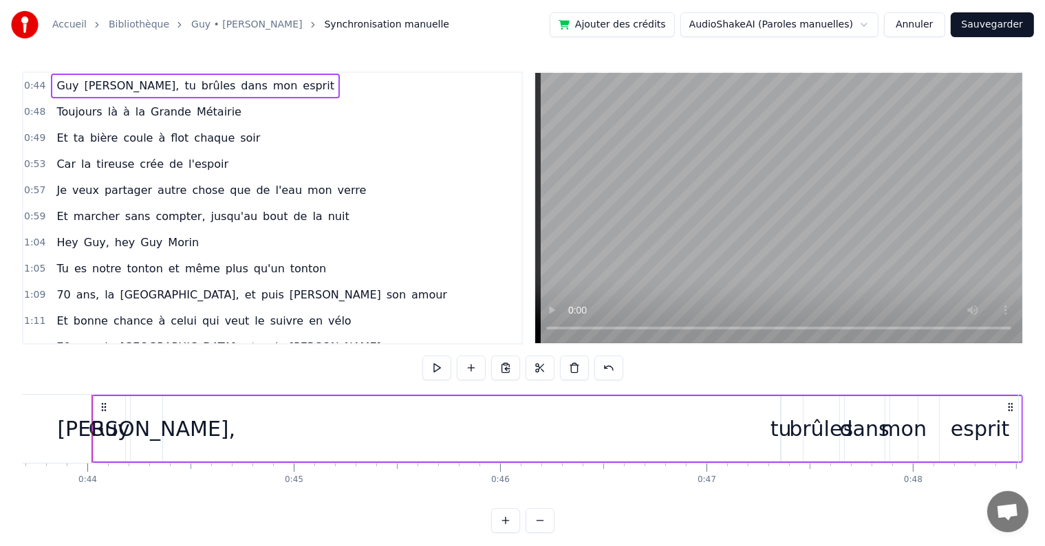
click at [248, 113] on div "0:48 Toujours là à la Grande Métairie" at bounding box center [272, 112] width 498 height 26
